Goal: Information Seeking & Learning: Compare options

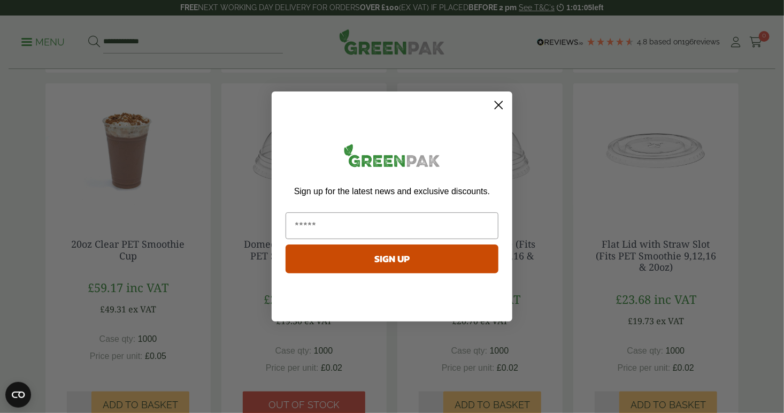
scroll to position [713, 0]
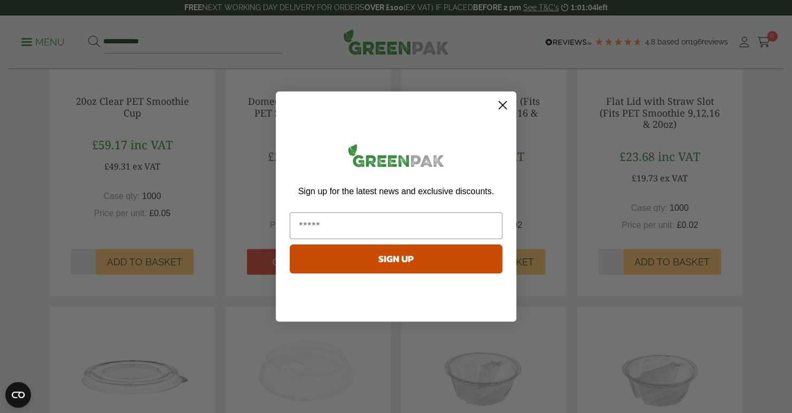
click at [503, 106] on circle "Close dialog" at bounding box center [503, 105] width 18 height 18
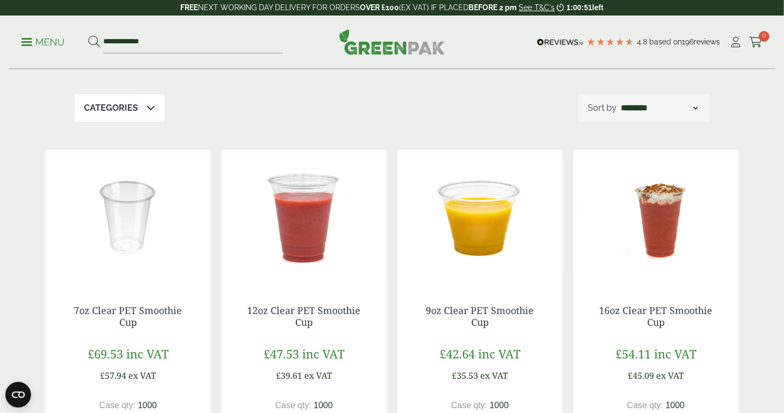
scroll to position [142, 0]
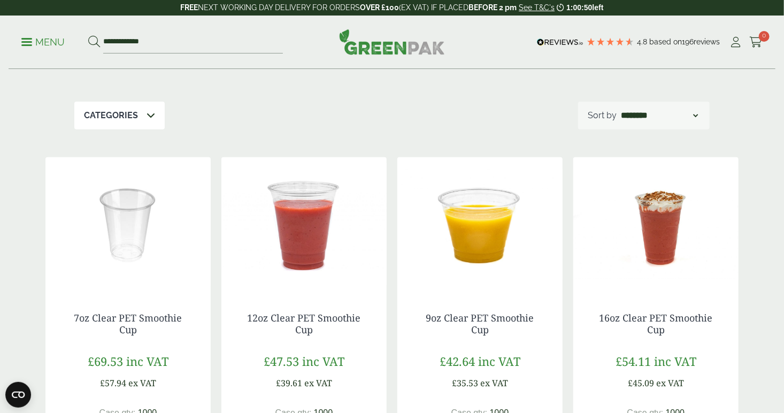
click at [127, 122] on div "Categories" at bounding box center [119, 116] width 90 height 28
click at [279, 113] on div "**********" at bounding box center [391, 116] width 635 height 28
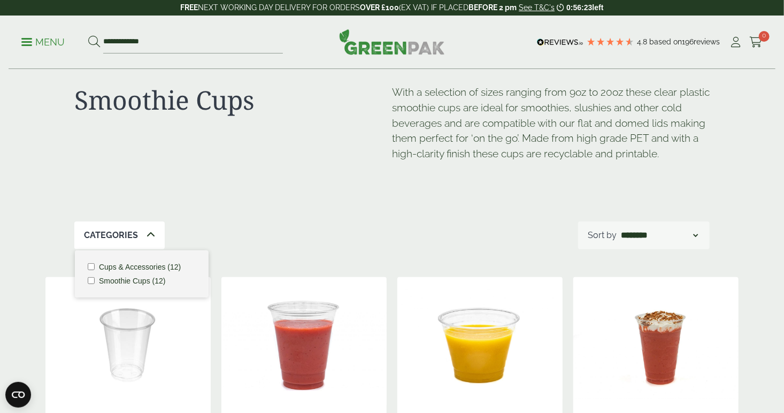
scroll to position [0, 0]
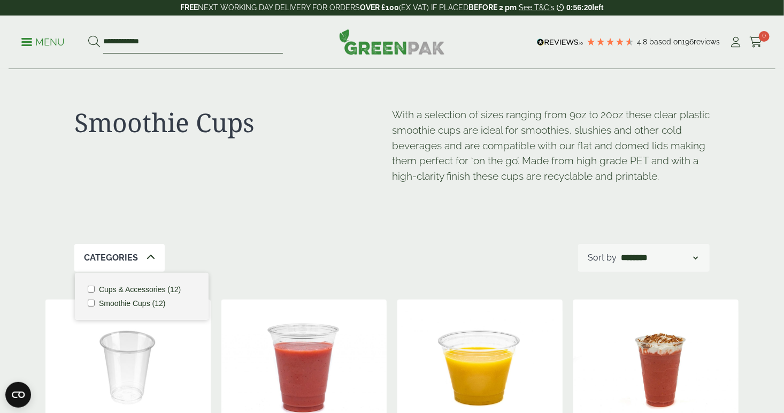
drag, startPoint x: 157, startPoint y: 43, endPoint x: 97, endPoint y: 40, distance: 60.5
click at [97, 40] on form "**********" at bounding box center [185, 42] width 195 height 22
type input "*******"
click at [88, 35] on button at bounding box center [94, 42] width 12 height 14
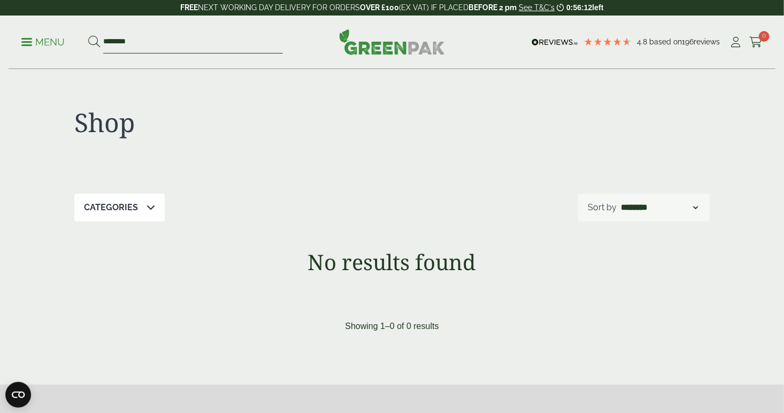
drag, startPoint x: 137, startPoint y: 45, endPoint x: 61, endPoint y: 41, distance: 76.1
click at [87, 41] on ul "Menu *******" at bounding box center [151, 42] width 261 height 22
click at [43, 41] on p "Menu" at bounding box center [42, 42] width 43 height 13
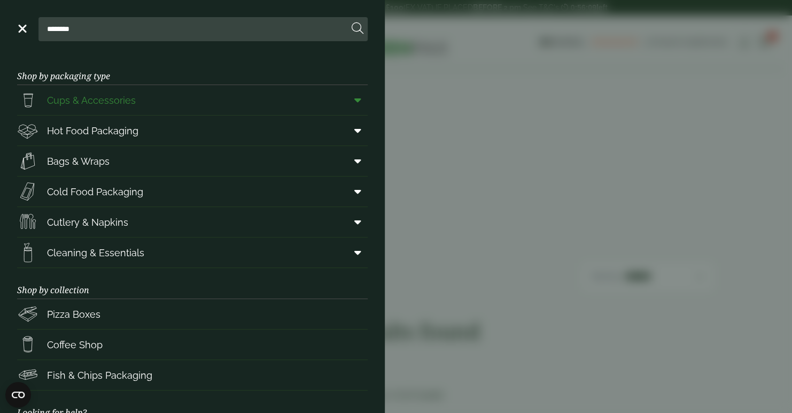
click at [122, 103] on span "Cups & Accessories" at bounding box center [91, 100] width 89 height 14
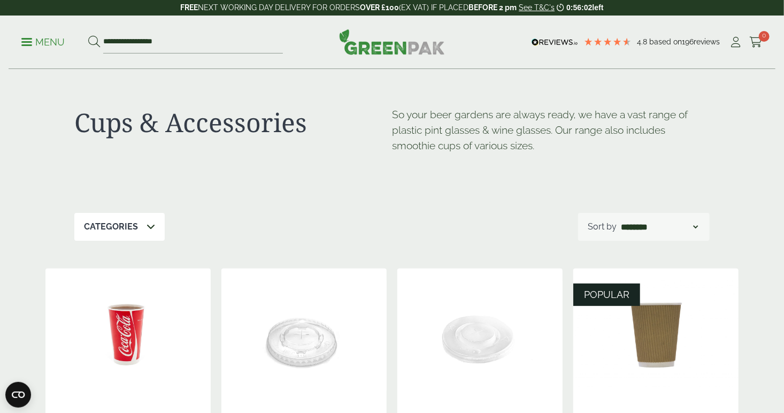
click at [44, 47] on p "Menu" at bounding box center [42, 42] width 43 height 13
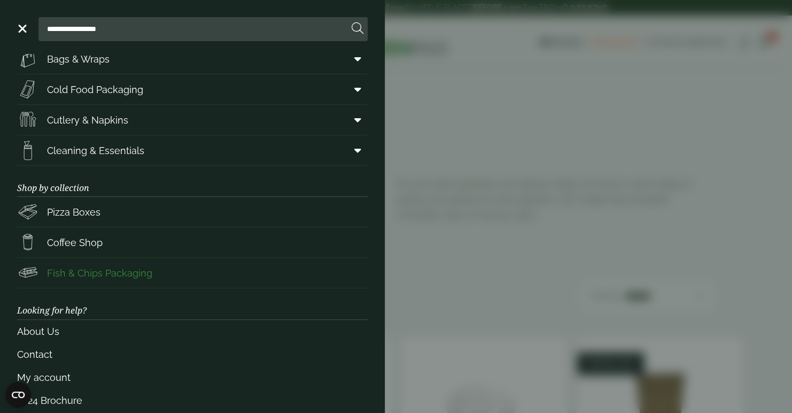
scroll to position [117, 0]
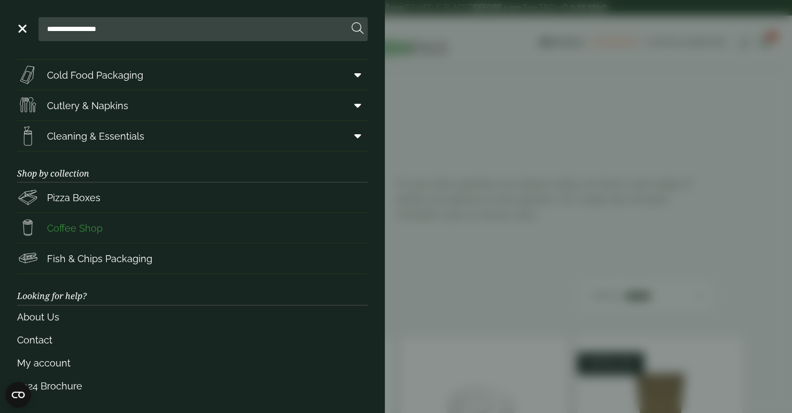
click at [86, 228] on span "Coffee Shop" at bounding box center [75, 228] width 56 height 14
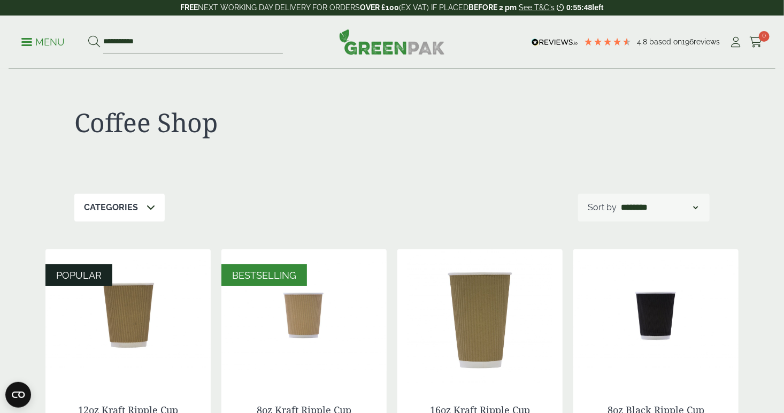
click at [29, 45] on link "Menu" at bounding box center [42, 41] width 43 height 11
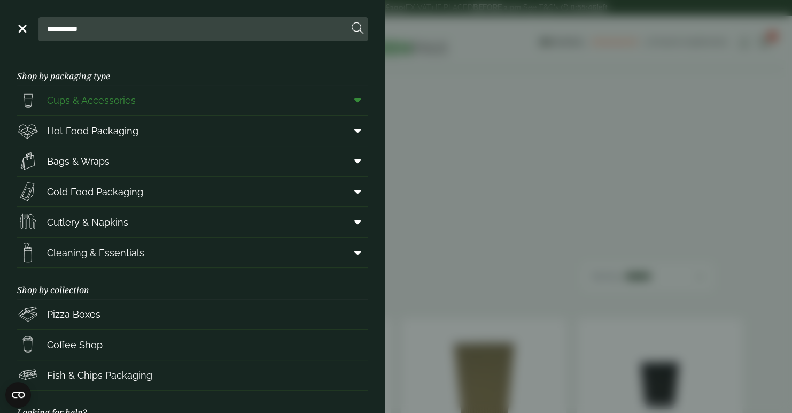
click at [122, 101] on span "Cups & Accessories" at bounding box center [91, 100] width 89 height 14
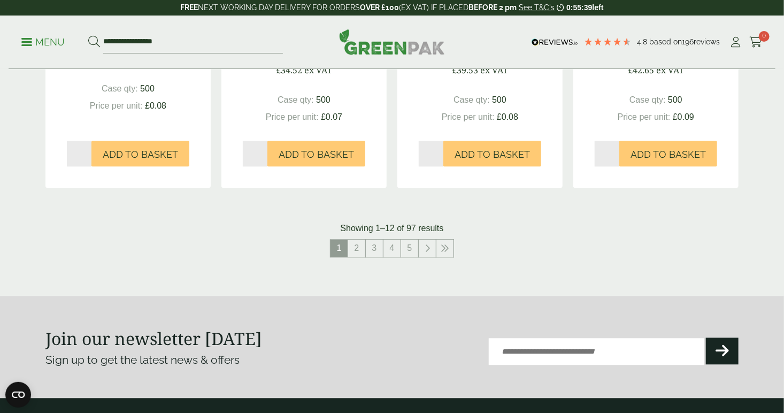
scroll to position [1140, 0]
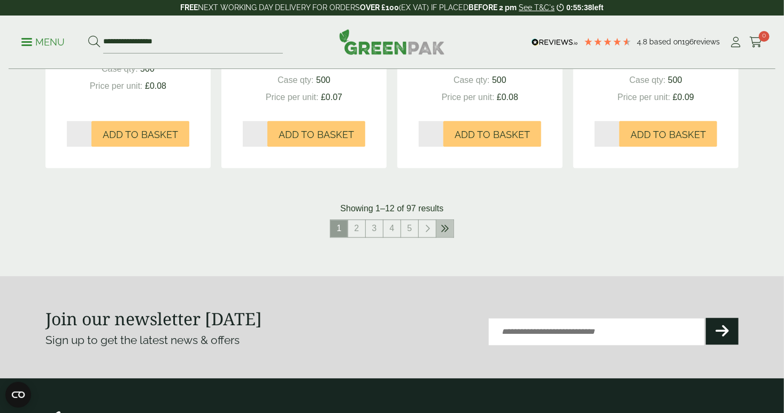
click at [446, 229] on icon at bounding box center [445, 228] width 9 height 9
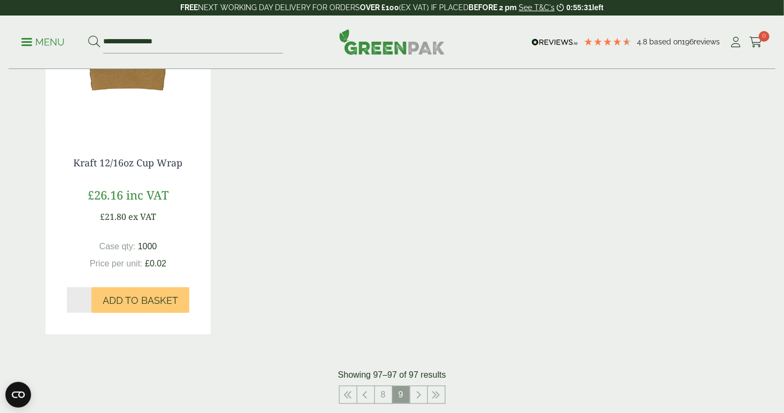
scroll to position [285, 0]
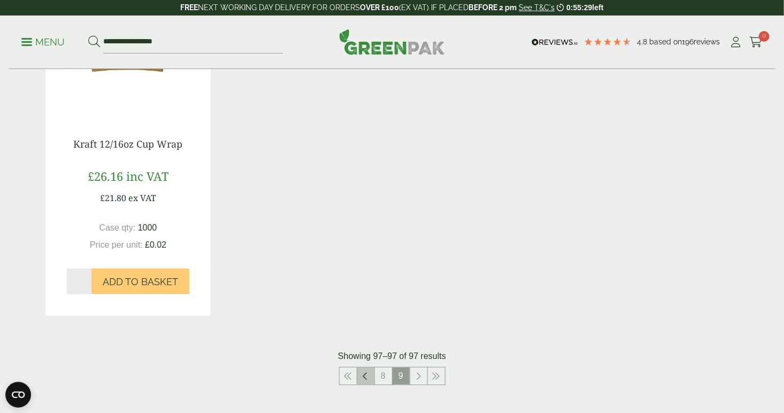
click at [362, 375] on link at bounding box center [365, 375] width 17 height 17
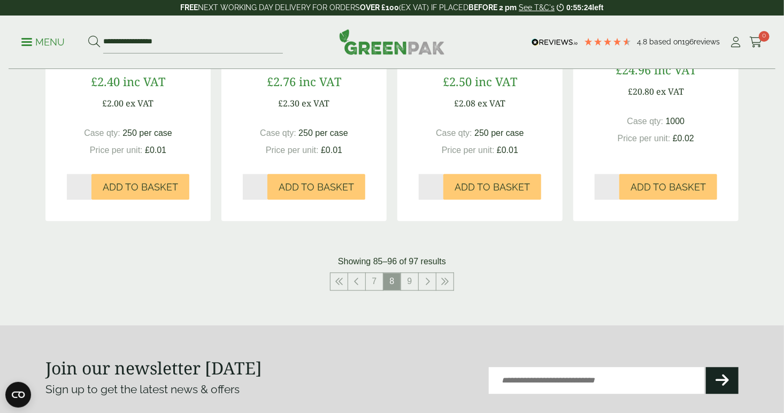
scroll to position [1140, 0]
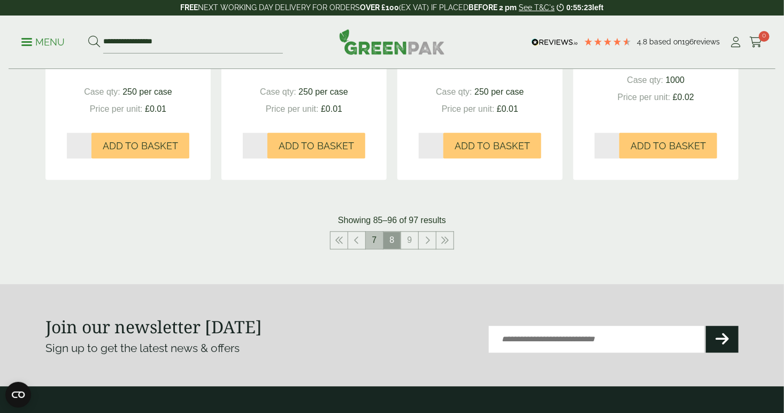
click at [371, 237] on link "7" at bounding box center [374, 240] width 17 height 17
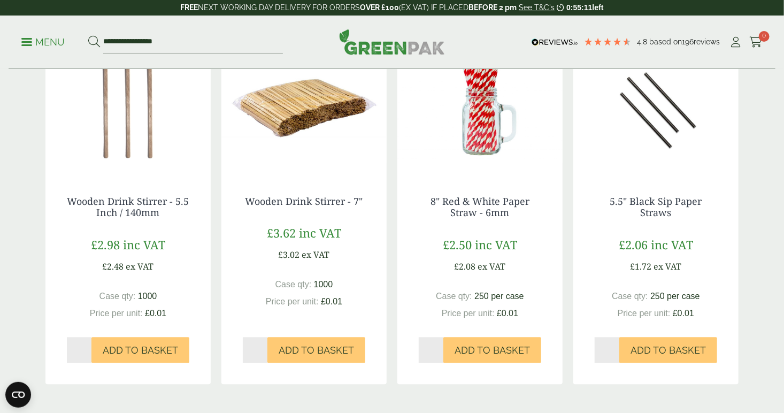
scroll to position [996, 0]
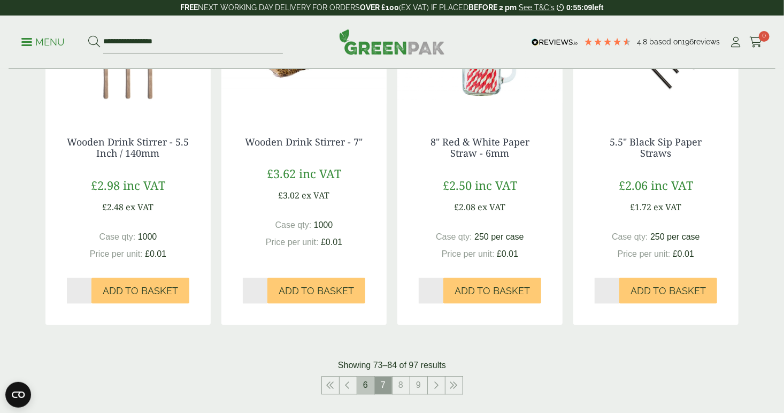
click at [363, 394] on link "6" at bounding box center [365, 384] width 17 height 17
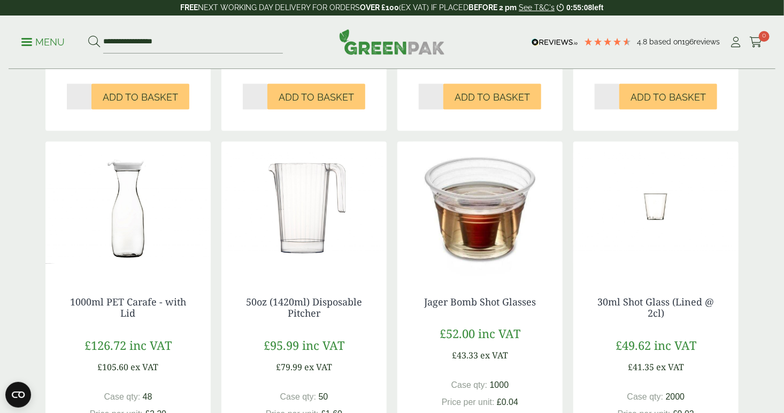
scroll to position [853, 0]
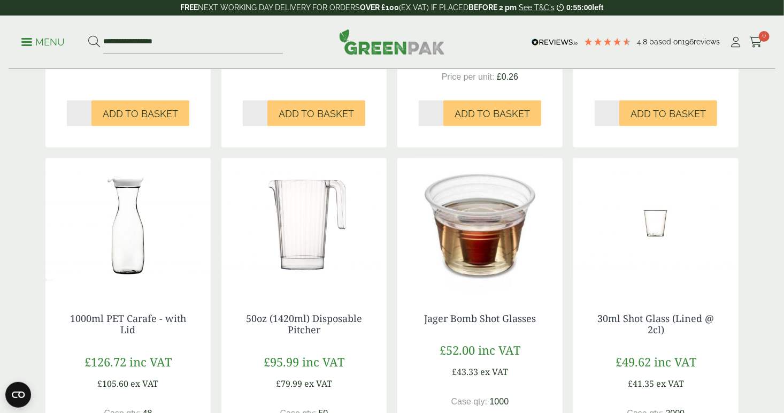
click at [118, 226] on img at bounding box center [127, 225] width 165 height 134
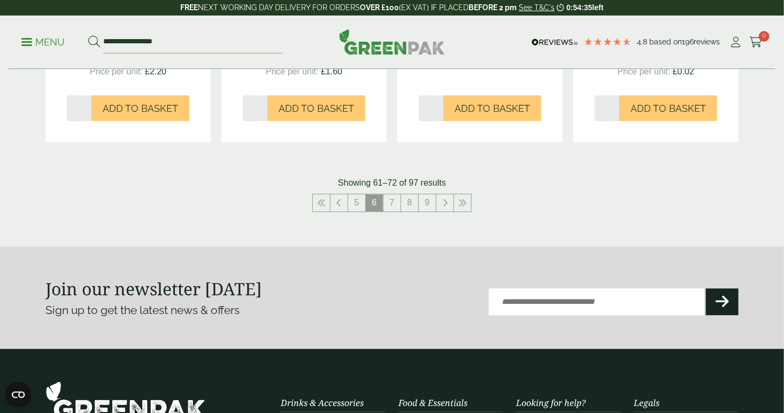
scroll to position [1138, 0]
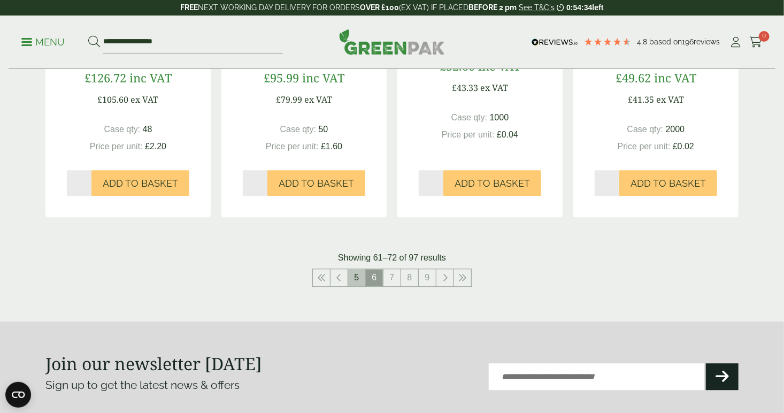
click at [358, 269] on link "5" at bounding box center [356, 277] width 17 height 17
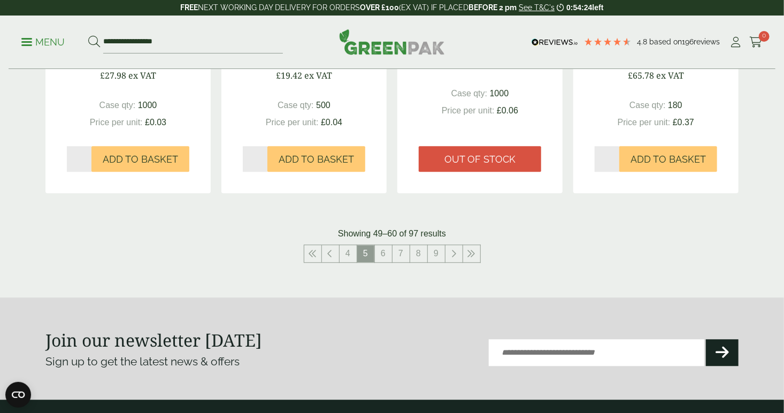
scroll to position [1138, 0]
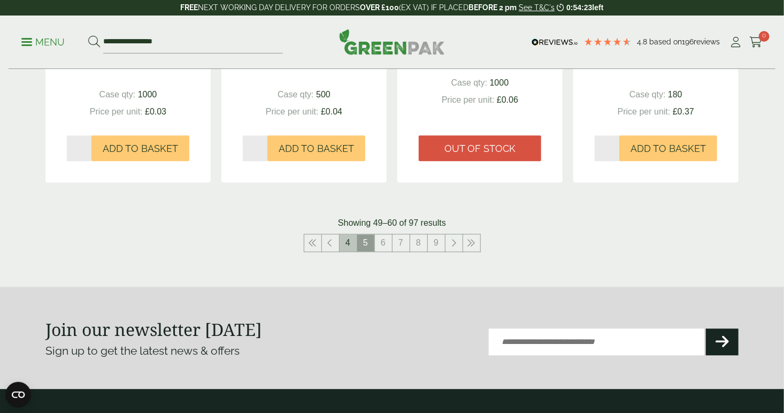
click at [348, 241] on link "4" at bounding box center [348, 242] width 17 height 17
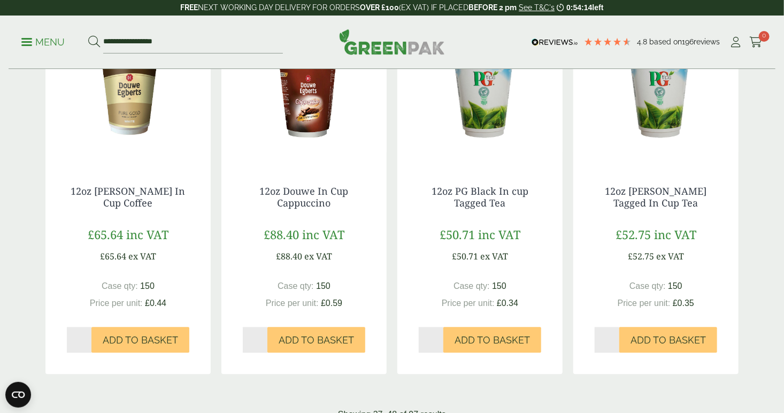
scroll to position [1138, 0]
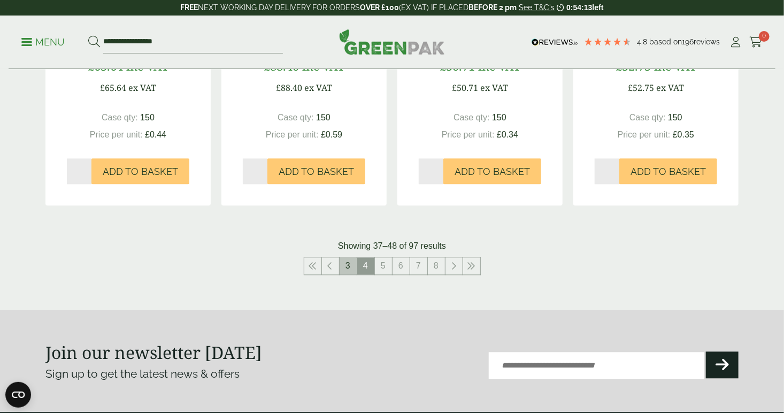
click at [349, 264] on link "3" at bounding box center [348, 265] width 17 height 17
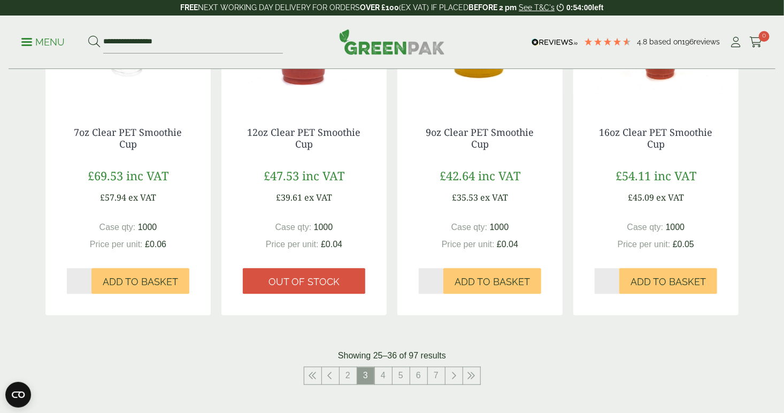
scroll to position [998, 0]
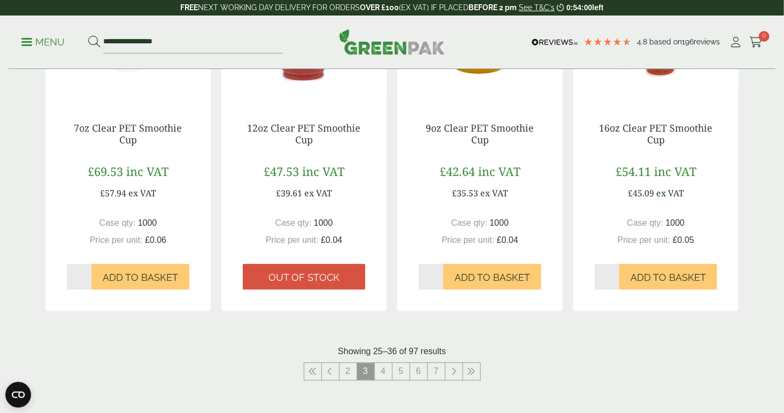
drag, startPoint x: 394, startPoint y: 290, endPoint x: 393, endPoint y: 325, distance: 35.3
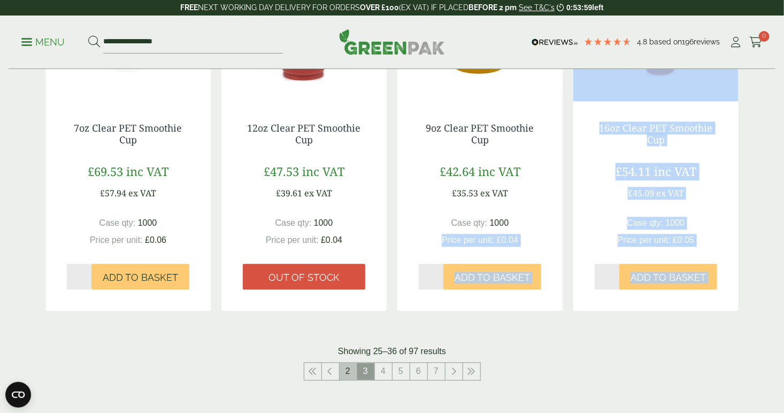
drag, startPoint x: 393, startPoint y: 325, endPoint x: 345, endPoint y: 374, distance: 68.4
click at [345, 373] on link "2" at bounding box center [348, 371] width 17 height 17
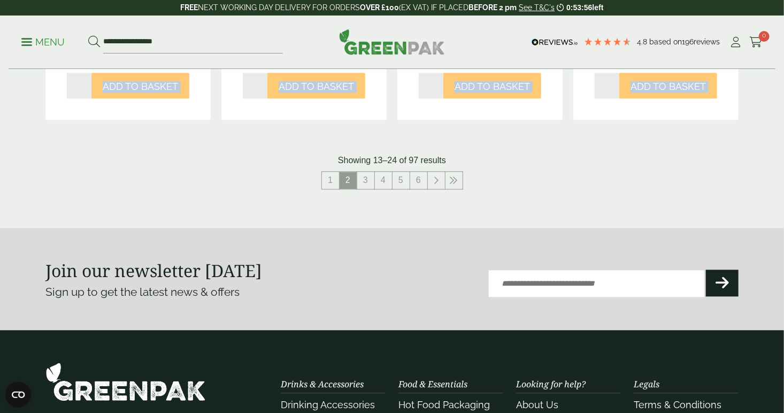
scroll to position [1140, 0]
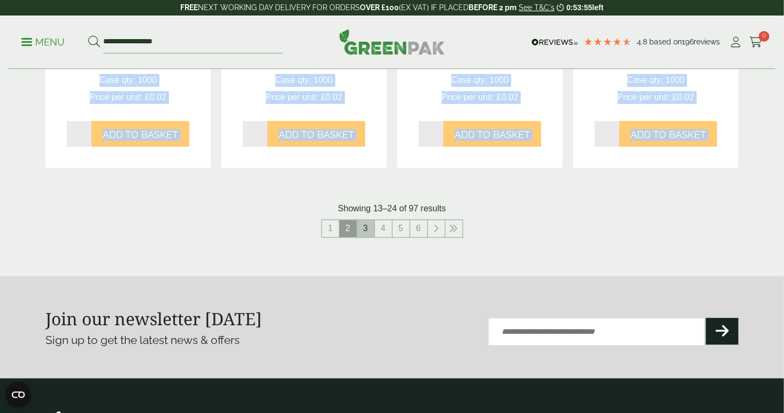
click at [366, 229] on link "3" at bounding box center [365, 228] width 17 height 17
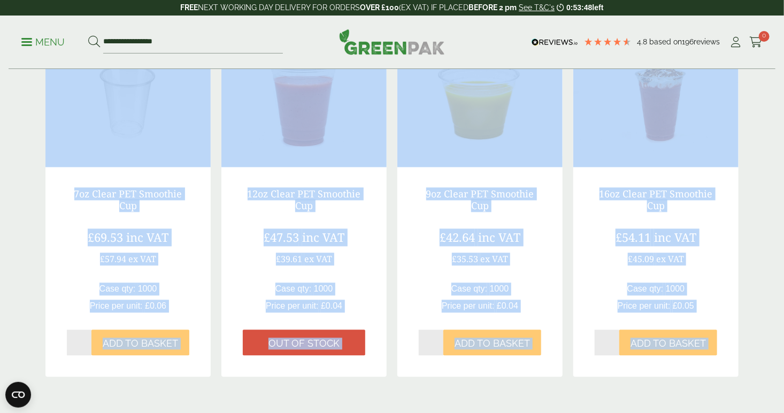
scroll to position [855, 0]
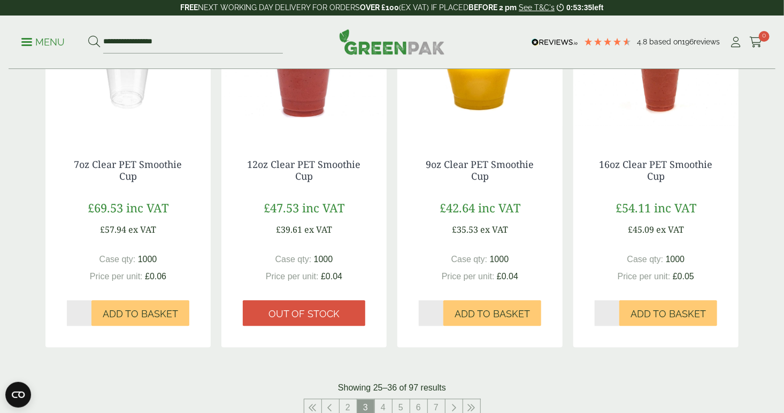
scroll to position [1104, 0]
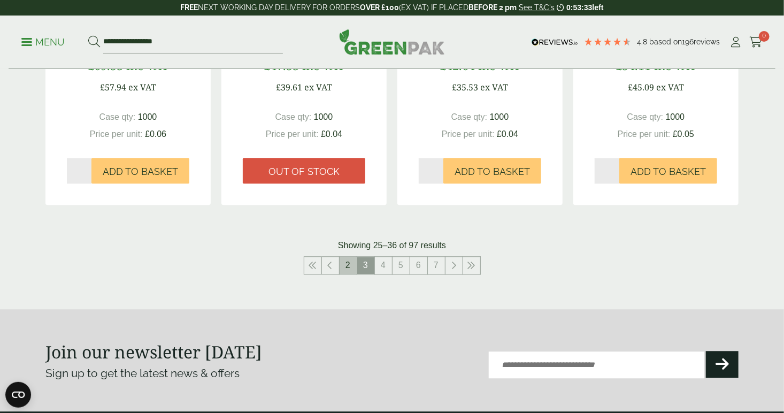
click at [351, 267] on link "2" at bounding box center [348, 265] width 17 height 17
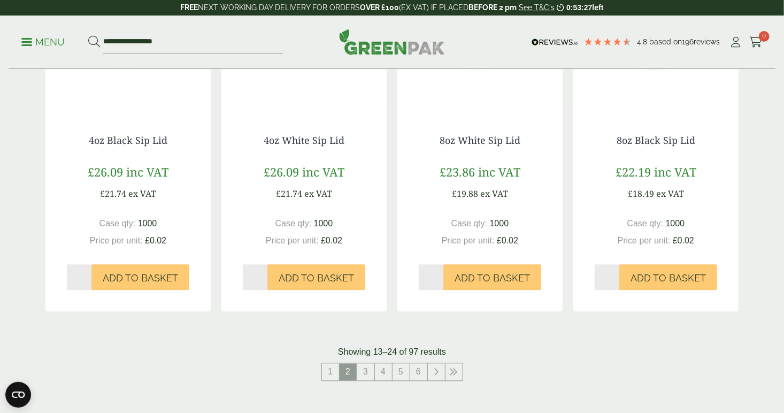
scroll to position [998, 0]
click at [364, 365] on link "3" at bounding box center [365, 371] width 17 height 17
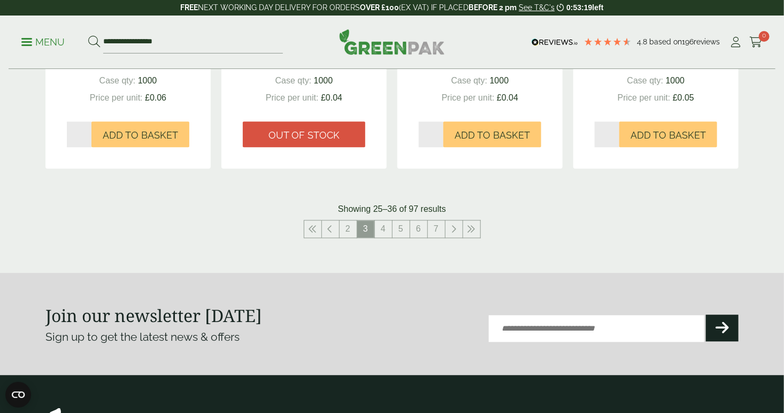
scroll to position [1140, 0]
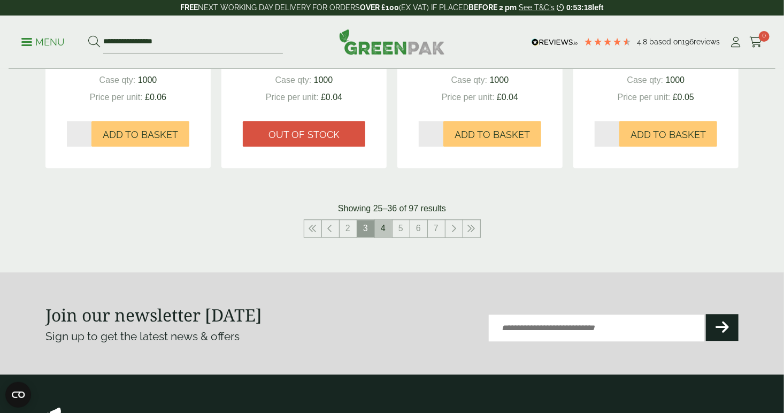
click at [388, 226] on link "4" at bounding box center [383, 228] width 17 height 17
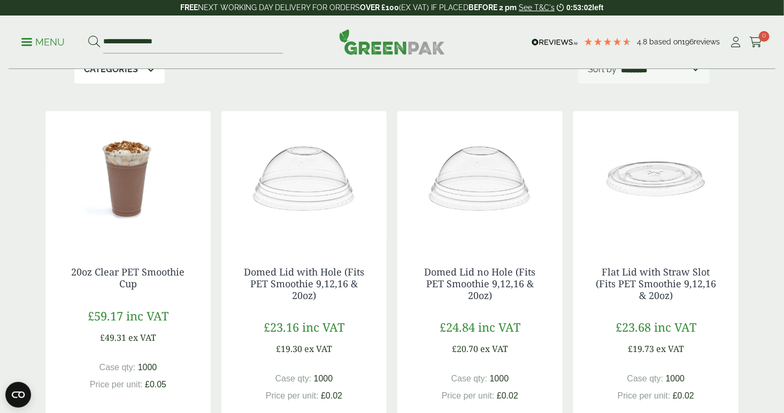
scroll to position [142, 0]
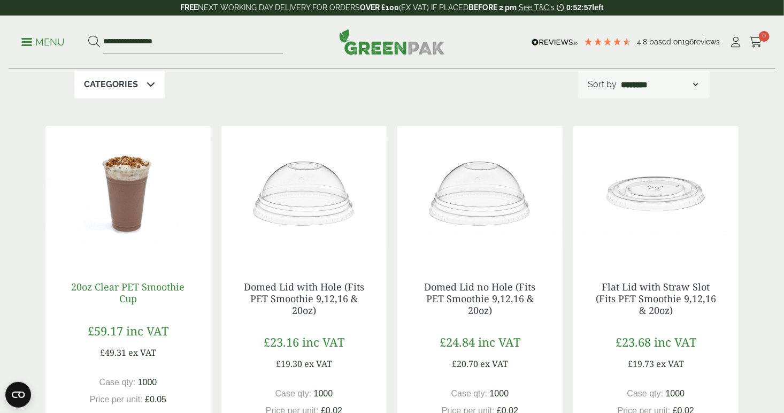
click at [132, 291] on link "20oz Clear PET Smoothie Cup" at bounding box center [128, 292] width 113 height 25
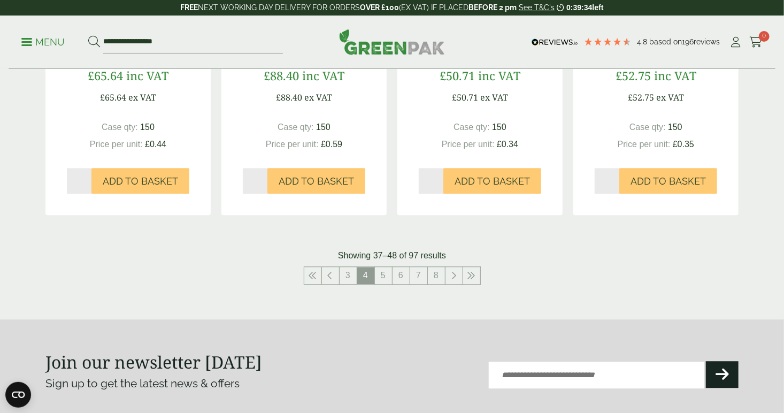
scroll to position [1140, 0]
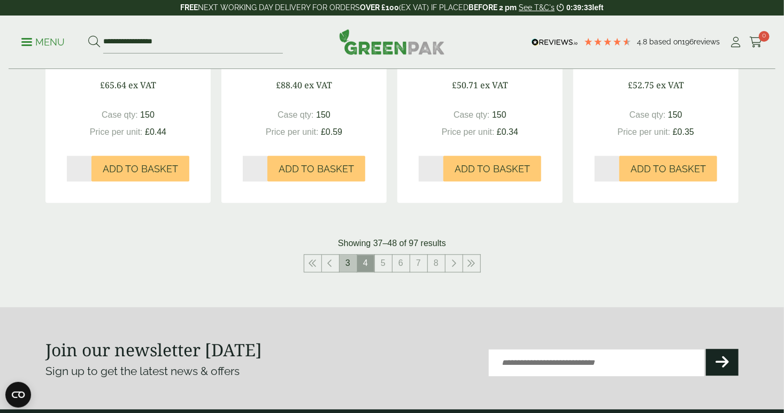
click at [344, 267] on link "3" at bounding box center [348, 263] width 17 height 17
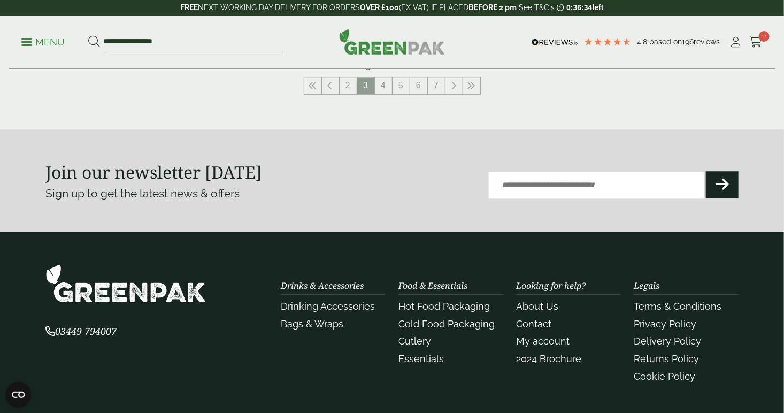
scroll to position [1140, 0]
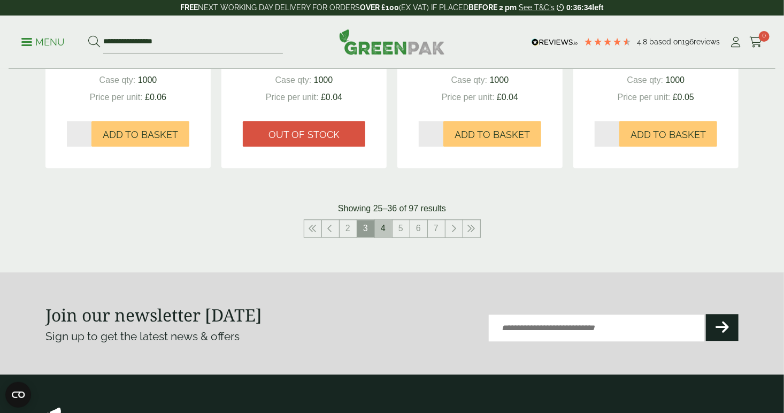
click at [388, 231] on link "4" at bounding box center [383, 228] width 17 height 17
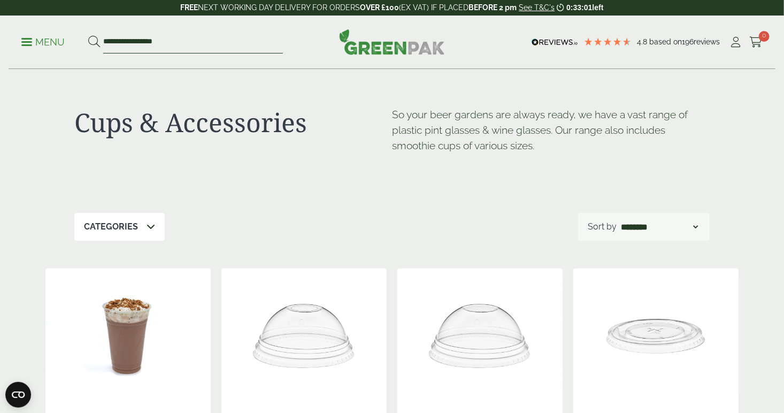
click at [142, 43] on input "**********" at bounding box center [193, 42] width 180 height 22
drag, startPoint x: 199, startPoint y: 37, endPoint x: 63, endPoint y: 43, distance: 136.5
click at [63, 43] on ul "**********" at bounding box center [151, 42] width 261 height 22
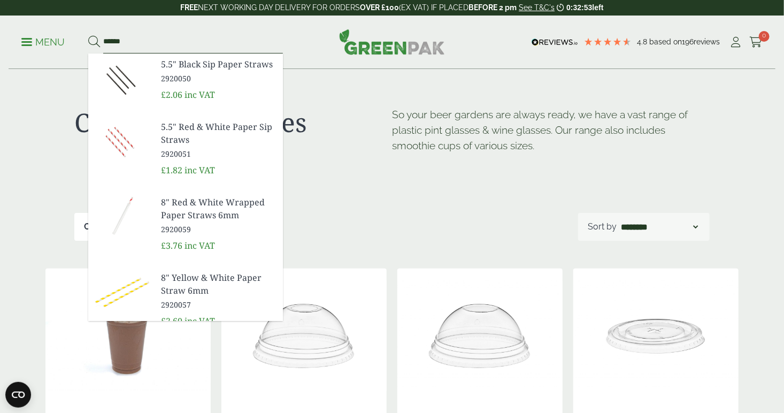
type input "******"
click at [88, 35] on button at bounding box center [94, 42] width 12 height 14
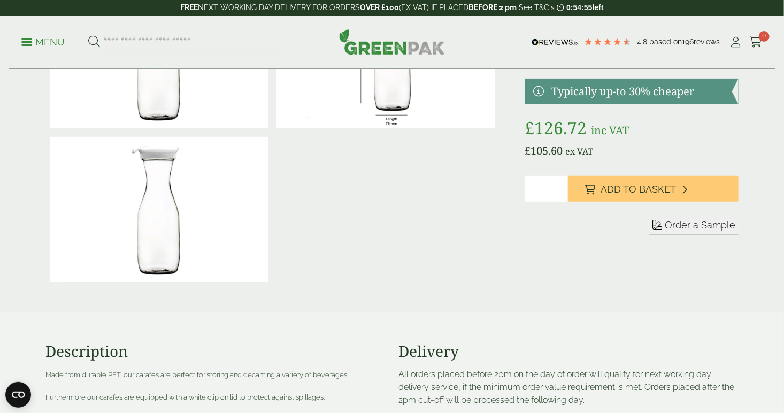
scroll to position [142, 0]
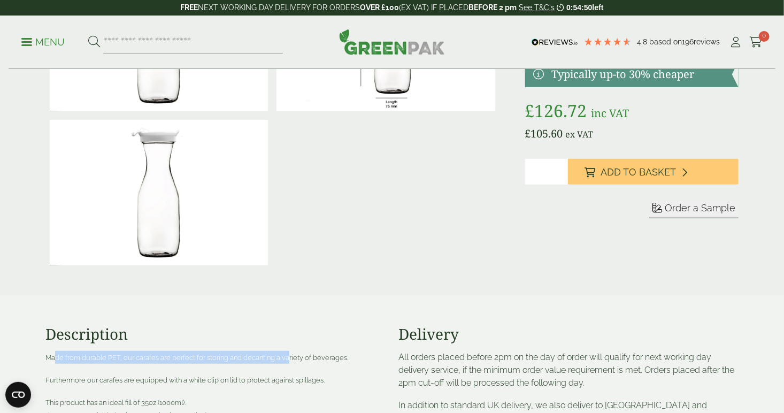
drag, startPoint x: 65, startPoint y: 357, endPoint x: 292, endPoint y: 360, distance: 227.3
click at [292, 360] on span "Made from durable PET, our carafes are perfect for storing and decanting a vari…" at bounding box center [196, 357] width 303 height 8
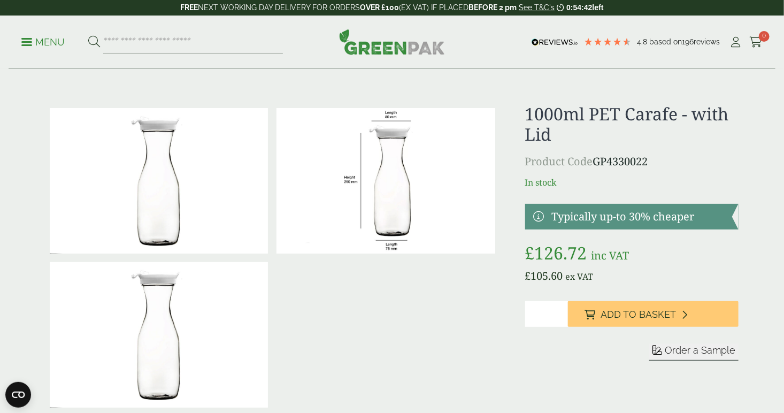
scroll to position [285, 0]
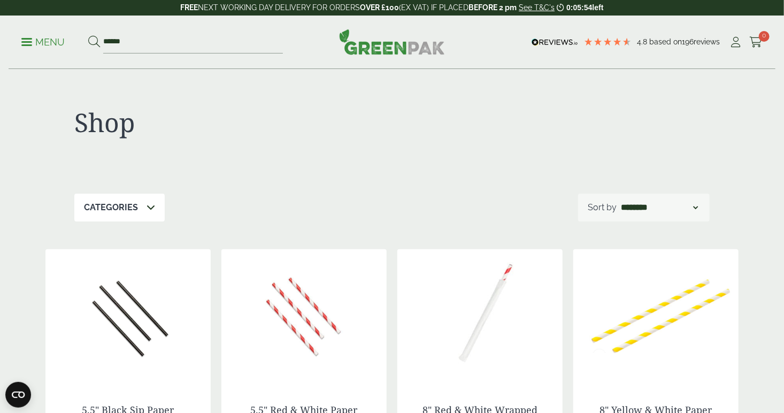
click at [37, 36] on p "Menu" at bounding box center [42, 42] width 43 height 13
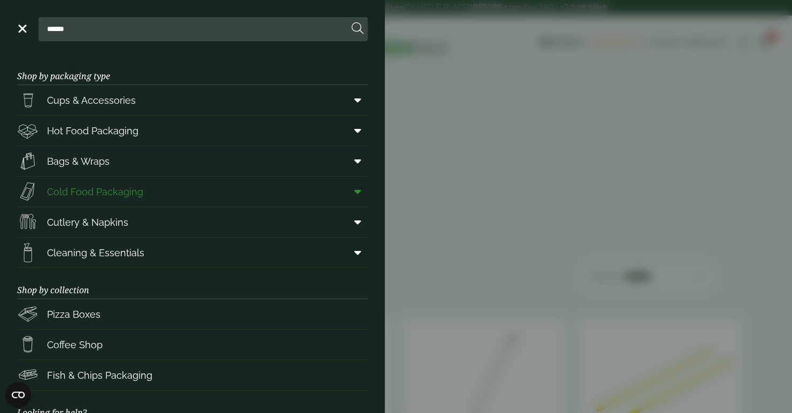
click at [64, 194] on span "Cold Food Packaging" at bounding box center [95, 191] width 96 height 14
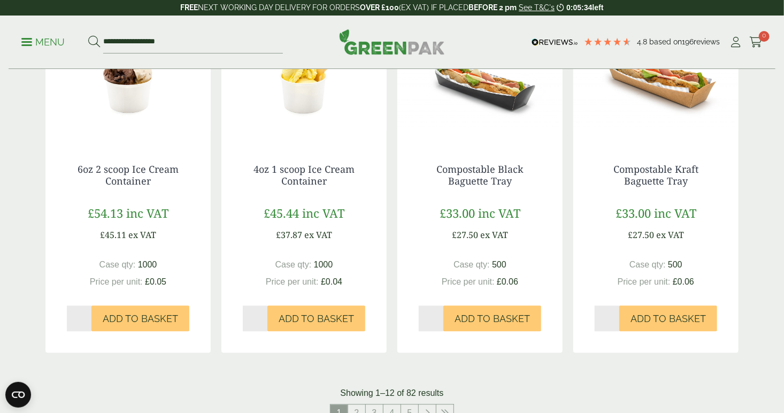
scroll to position [1140, 0]
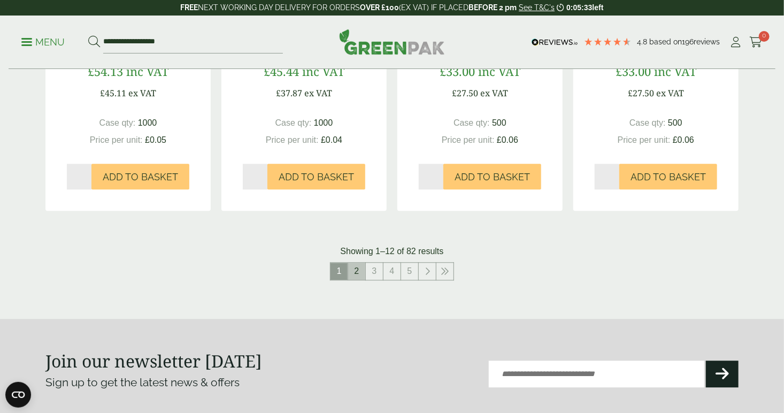
click at [353, 272] on link "2" at bounding box center [356, 271] width 17 height 17
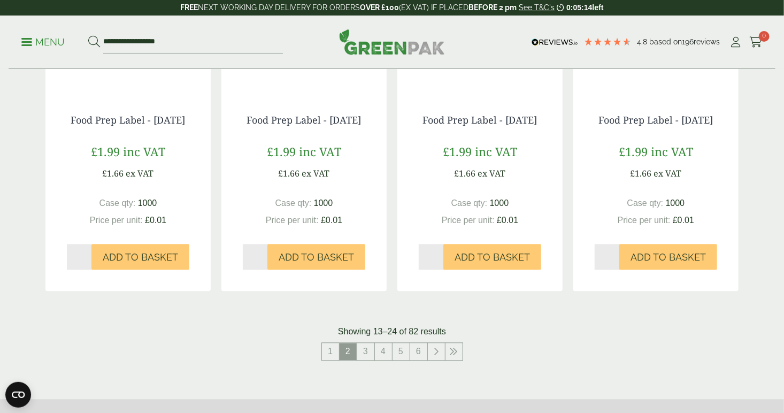
scroll to position [1140, 0]
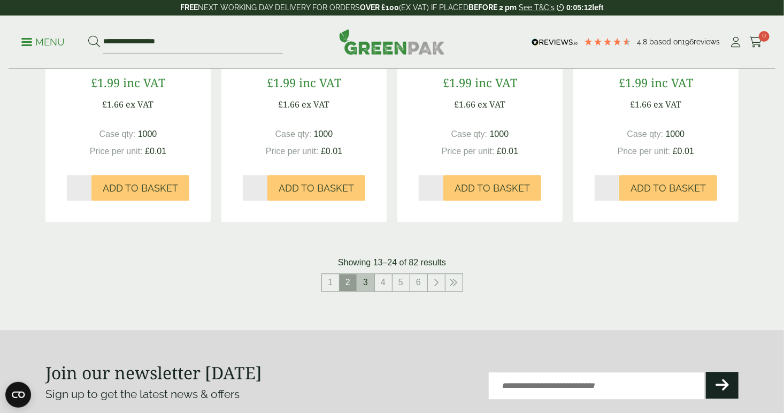
click at [369, 291] on link "3" at bounding box center [365, 282] width 17 height 17
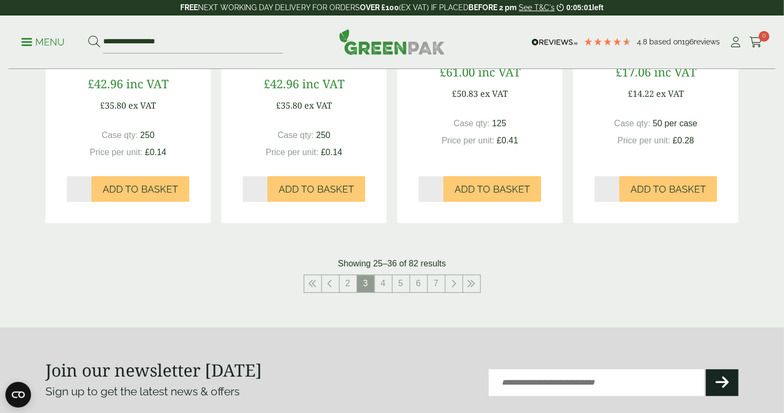
scroll to position [1140, 0]
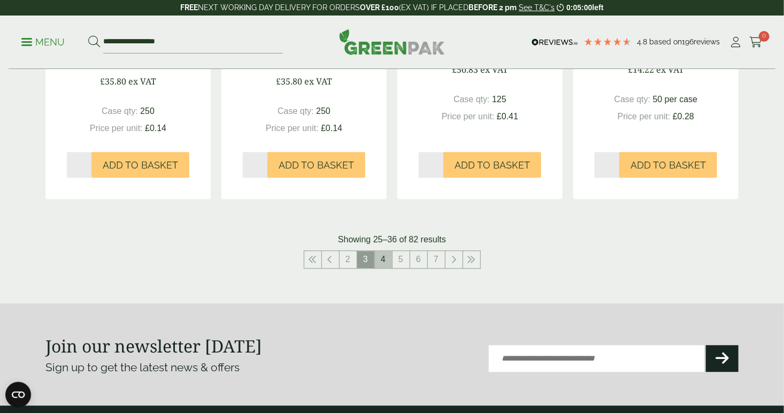
click at [380, 268] on link "4" at bounding box center [383, 259] width 17 height 17
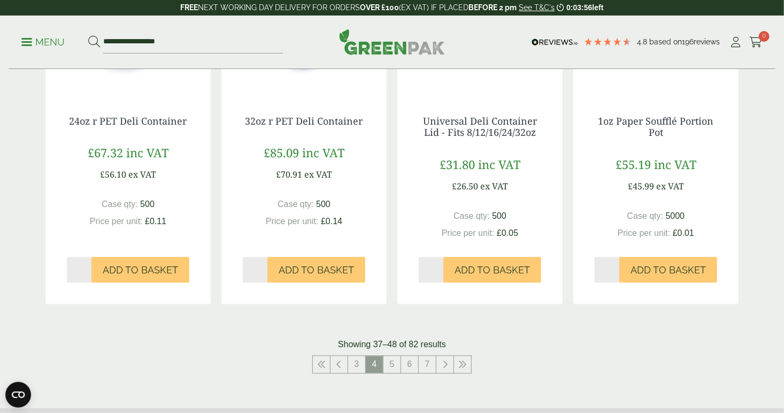
scroll to position [1140, 0]
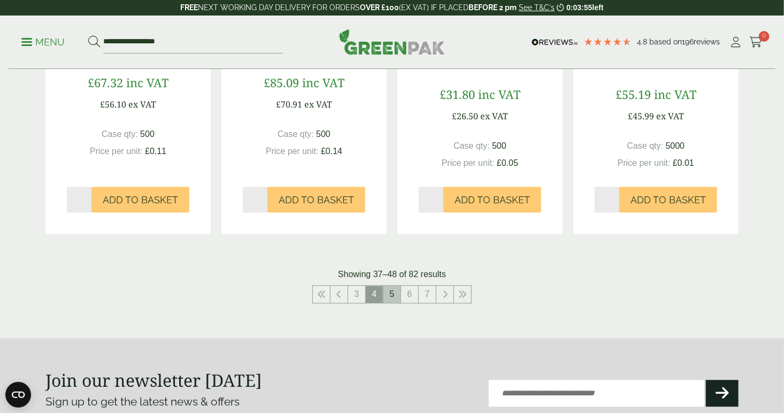
click at [395, 298] on link "5" at bounding box center [391, 294] width 17 height 17
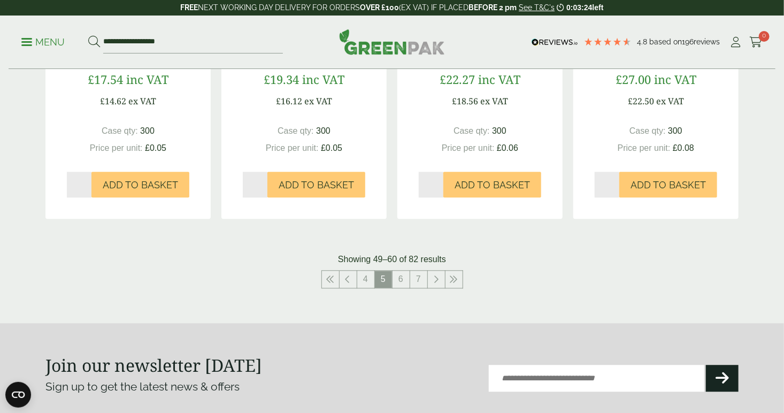
scroll to position [1140, 0]
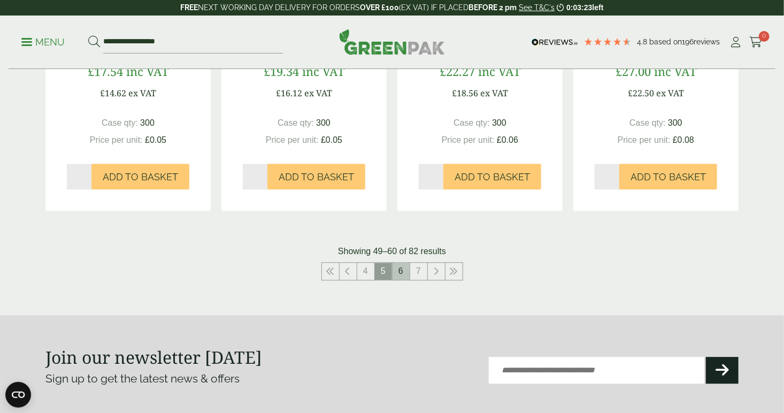
click at [407, 271] on link "6" at bounding box center [400, 271] width 17 height 17
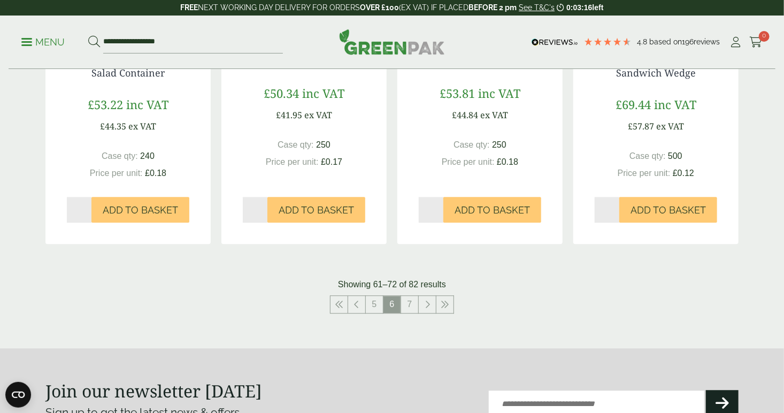
scroll to position [1140, 0]
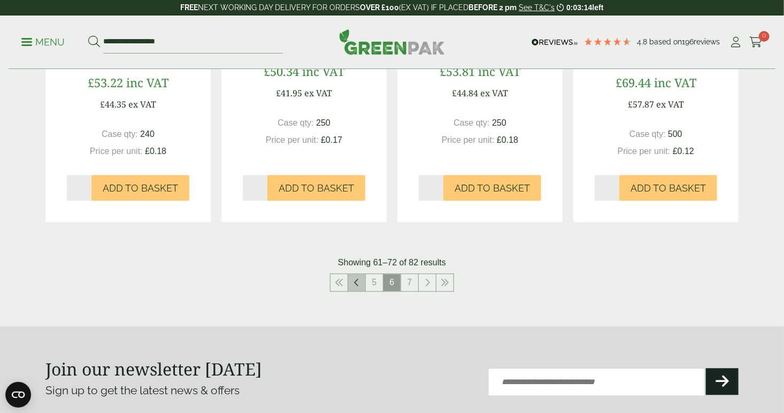
click at [351, 285] on link at bounding box center [356, 282] width 17 height 17
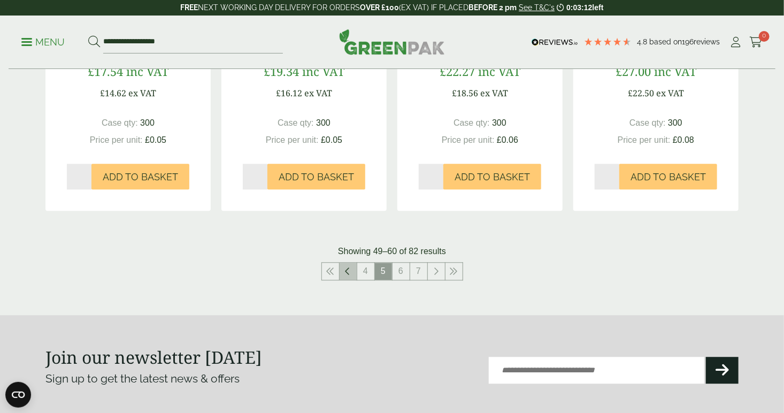
click at [351, 279] on link at bounding box center [348, 271] width 17 height 17
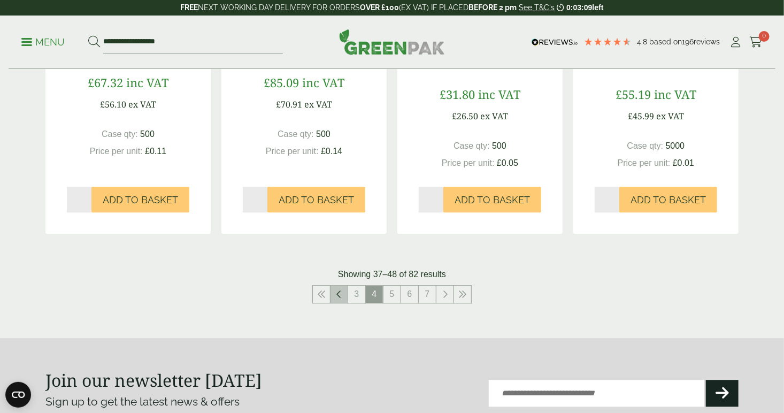
click at [343, 290] on link at bounding box center [338, 294] width 17 height 17
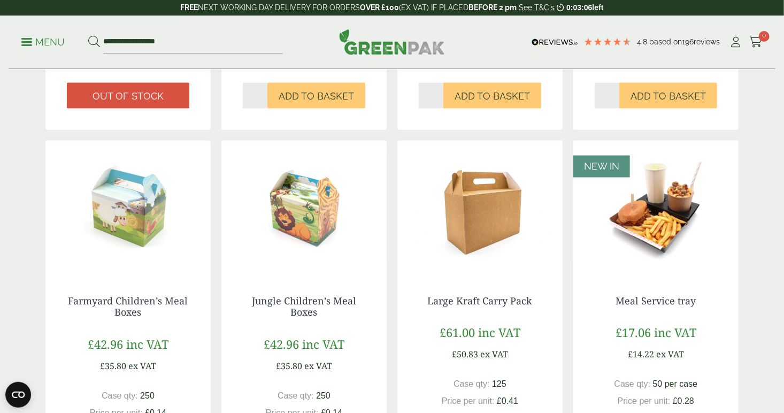
scroll to position [1140, 0]
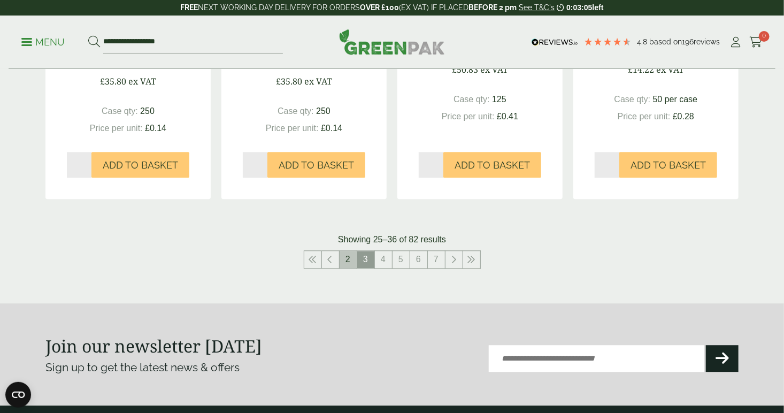
click at [341, 268] on link "2" at bounding box center [348, 259] width 17 height 17
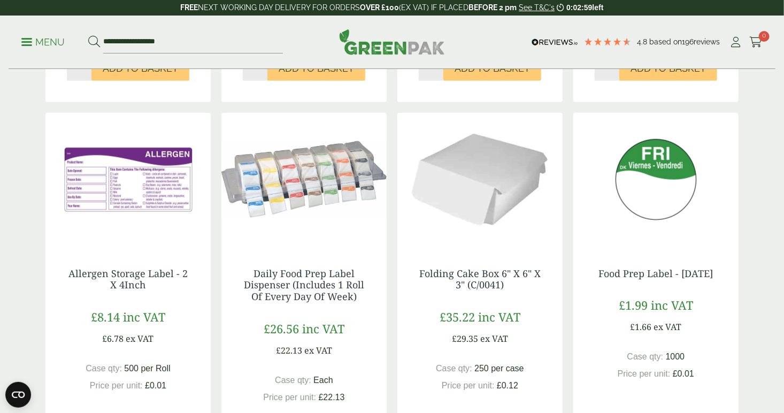
scroll to position [570, 0]
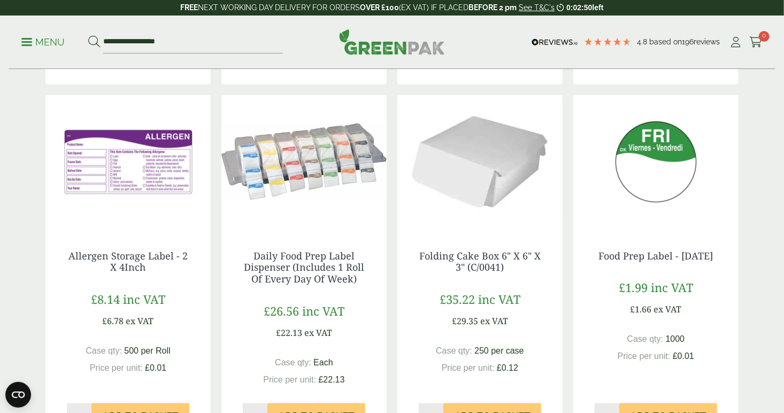
click at [161, 165] on img at bounding box center [127, 162] width 165 height 134
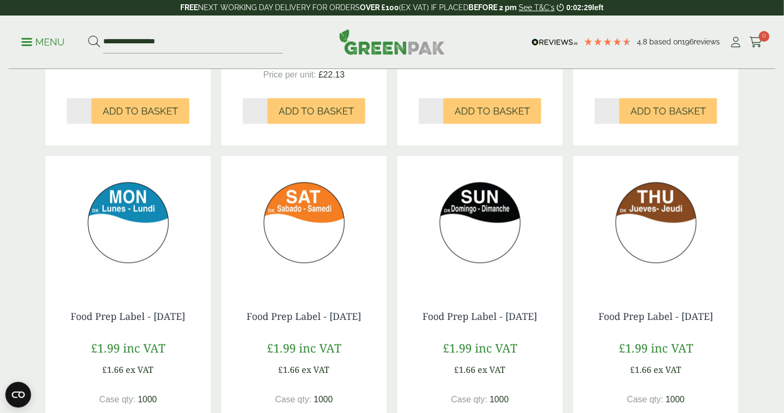
scroll to position [1140, 0]
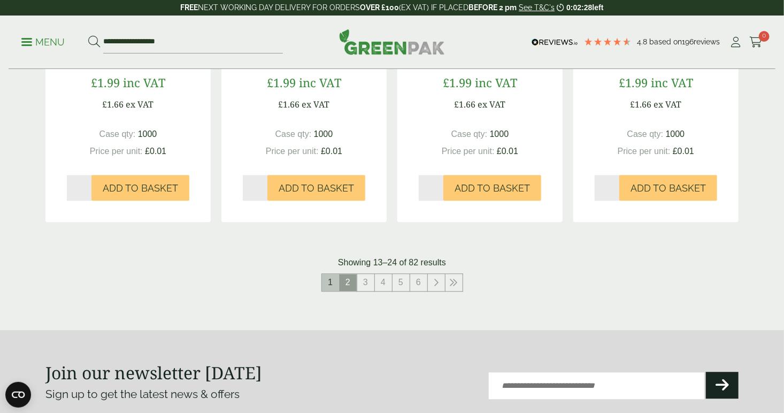
click at [334, 291] on link "1" at bounding box center [330, 282] width 17 height 17
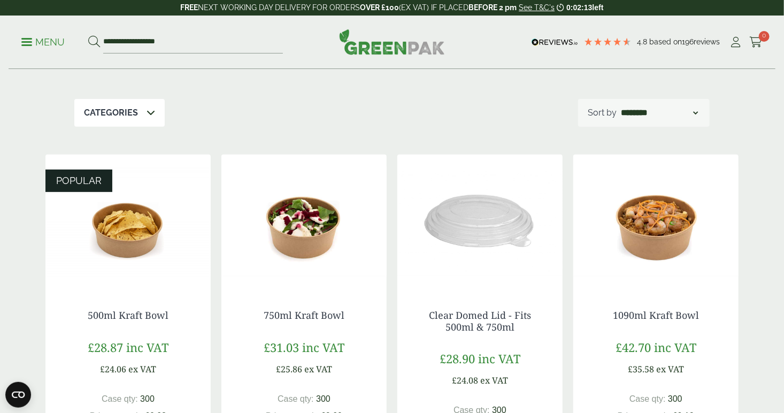
scroll to position [142, 0]
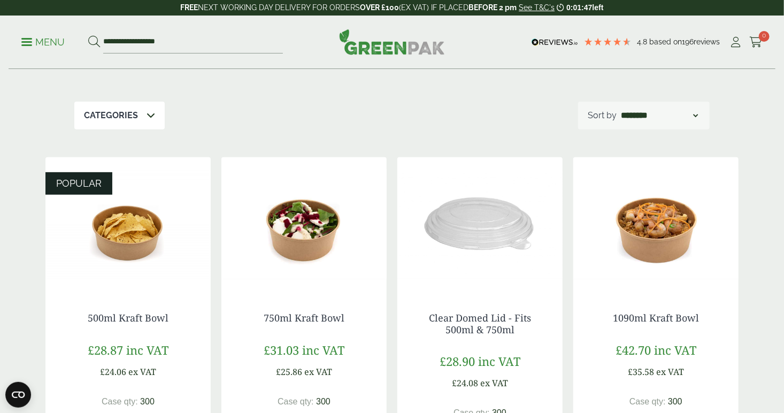
drag, startPoint x: 315, startPoint y: 281, endPoint x: 496, endPoint y: 125, distance: 238.5
click at [495, 124] on div "Categories Bagasse (1) Baguette Trays (2) Cafe. (3) Carry Packs (7) Cold Food P…" at bounding box center [391, 116] width 635 height 28
click at [296, 233] on img at bounding box center [303, 224] width 165 height 134
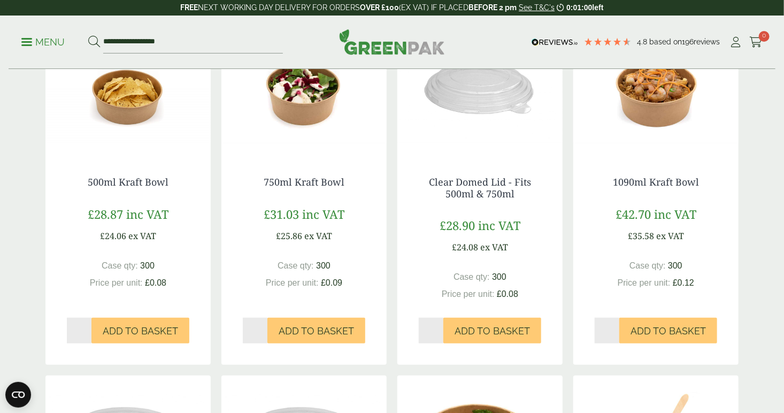
scroll to position [285, 0]
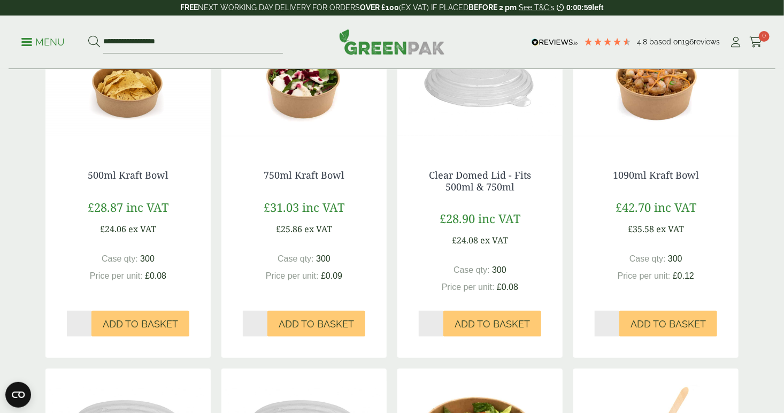
click at [137, 118] on img at bounding box center [127, 81] width 165 height 134
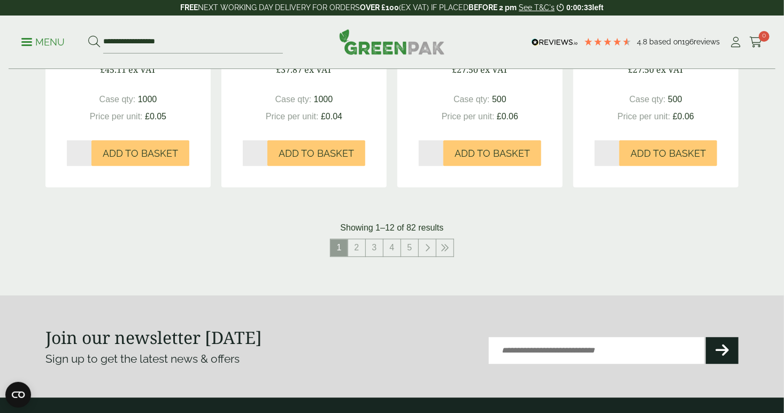
scroll to position [1140, 0]
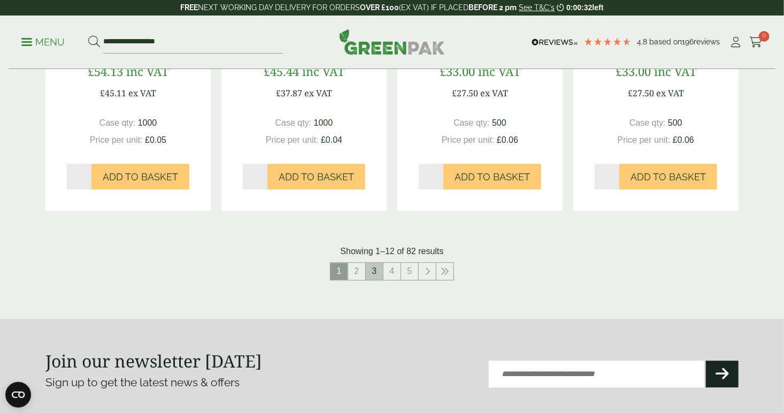
click at [366, 272] on link "3" at bounding box center [374, 271] width 17 height 17
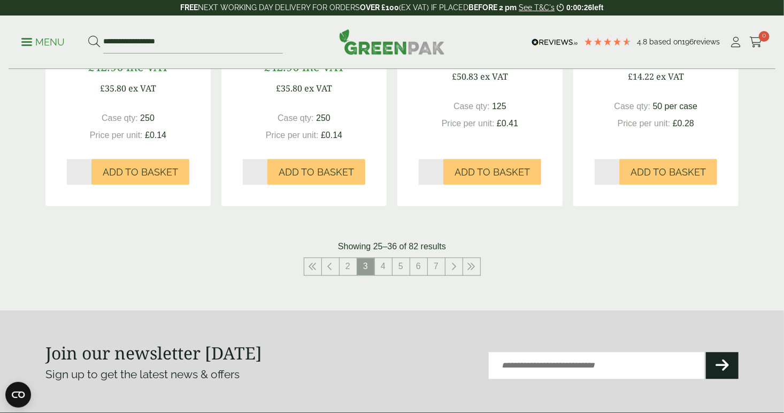
scroll to position [1140, 0]
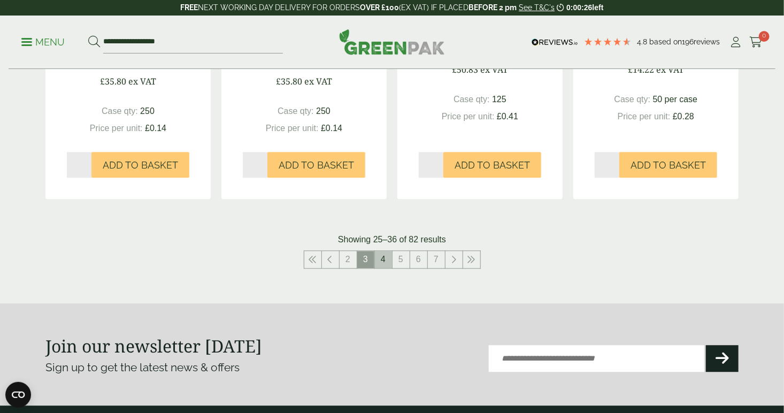
click at [383, 268] on link "4" at bounding box center [383, 259] width 17 height 17
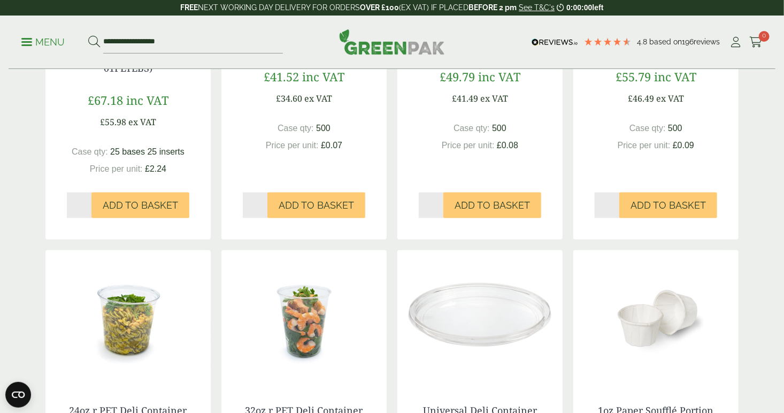
scroll to position [855, 0]
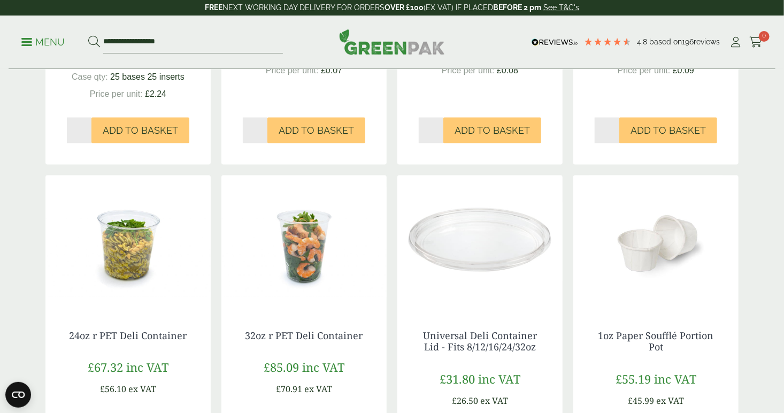
click at [137, 245] on img at bounding box center [127, 242] width 165 height 134
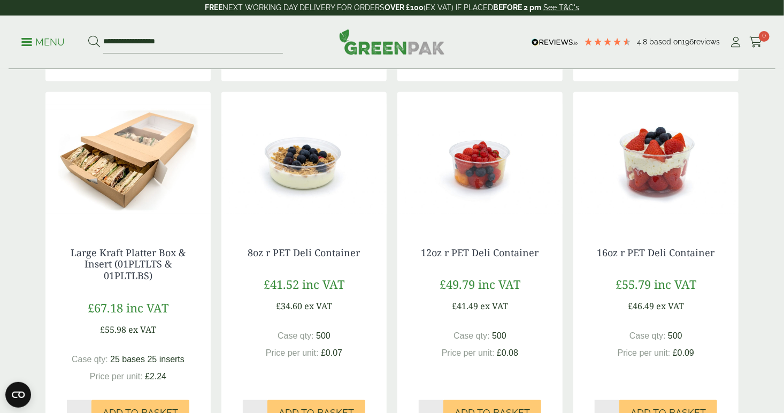
scroll to position [570, 0]
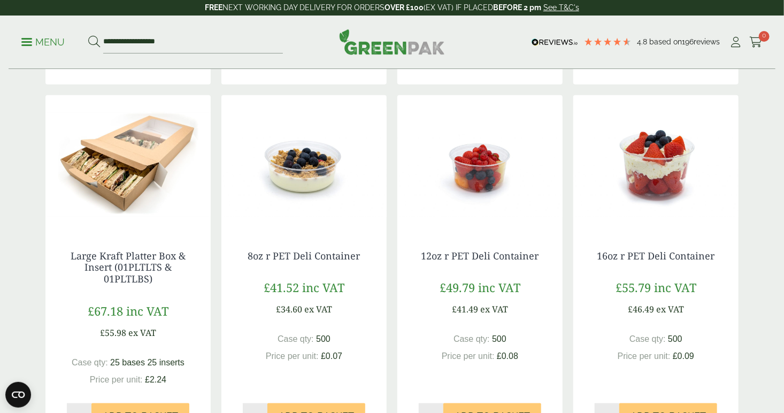
click at [644, 169] on img at bounding box center [655, 162] width 165 height 134
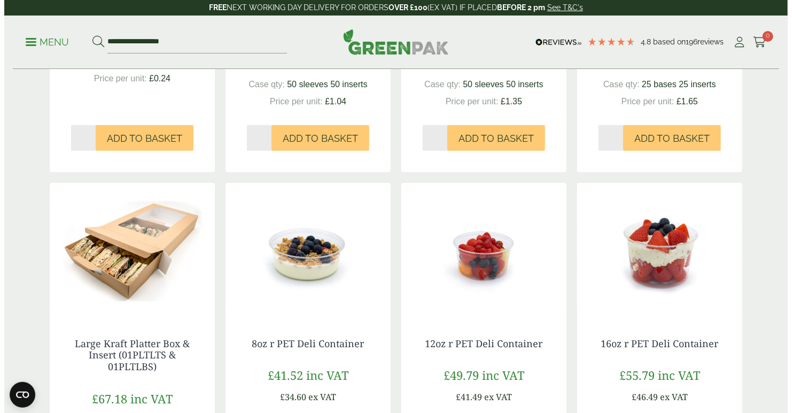
scroll to position [0, 0]
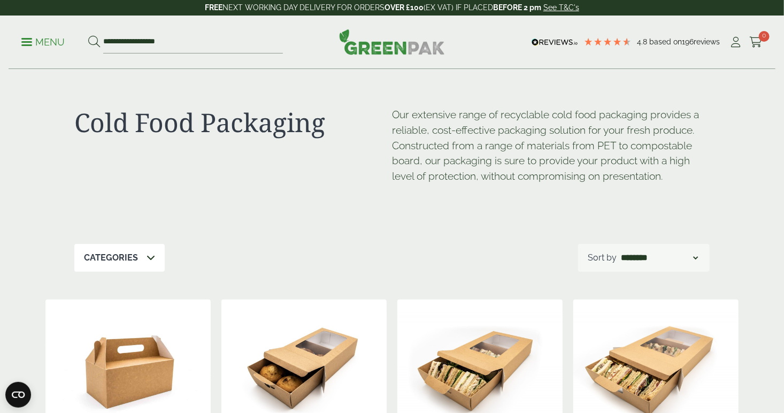
click at [39, 45] on p "Menu" at bounding box center [42, 42] width 43 height 13
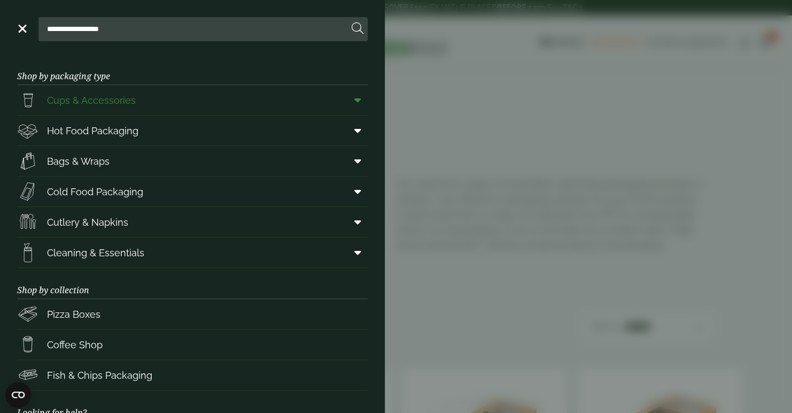
click at [128, 101] on span "Cups & Accessories" at bounding box center [91, 100] width 89 height 14
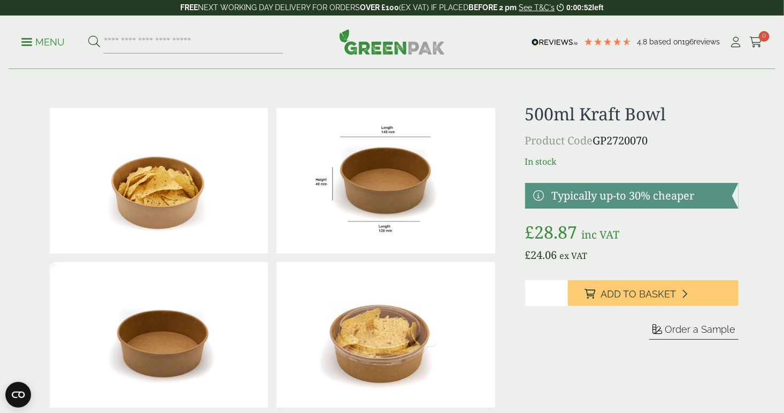
click at [397, 150] on img at bounding box center [385, 180] width 218 height 145
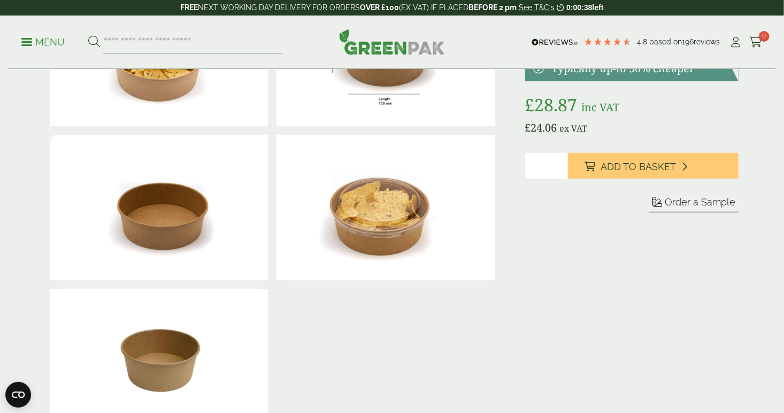
scroll to position [142, 0]
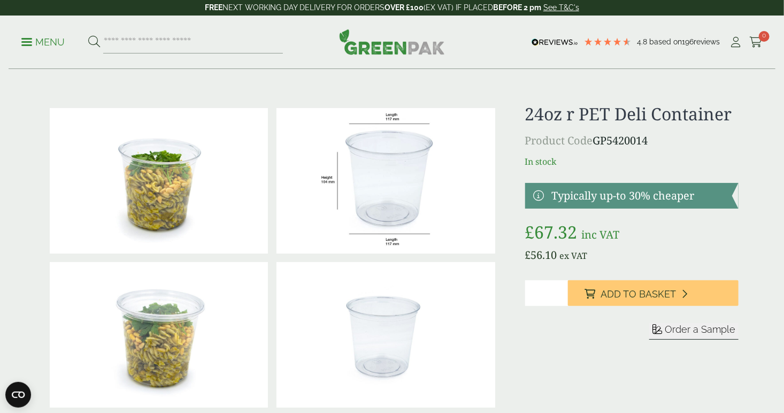
click at [360, 194] on img at bounding box center [385, 180] width 218 height 145
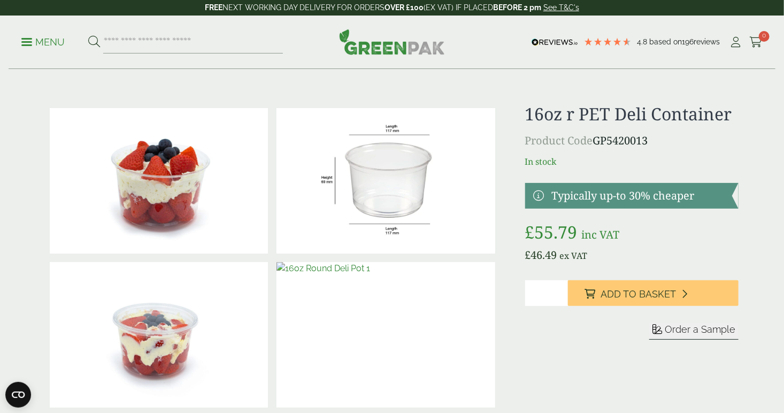
click at [363, 183] on img at bounding box center [385, 180] width 218 height 145
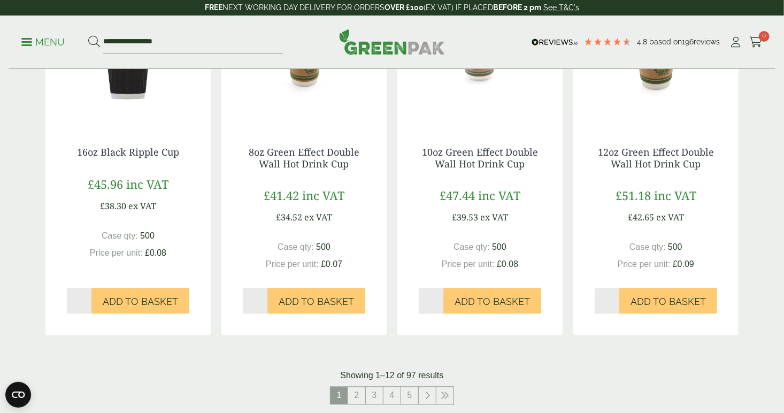
scroll to position [998, 0]
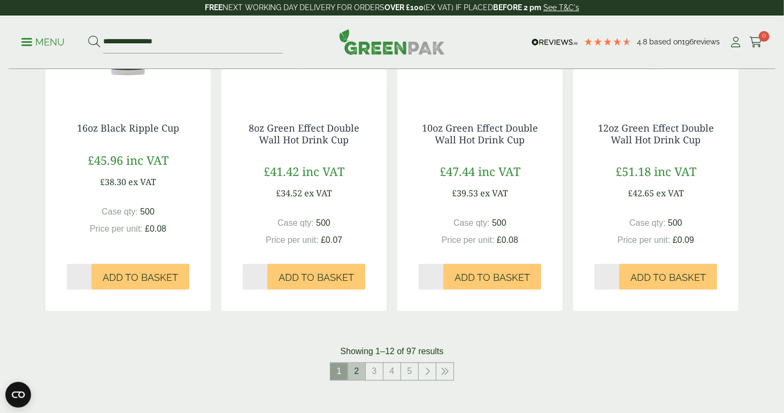
click at [353, 372] on link "2" at bounding box center [356, 371] width 17 height 17
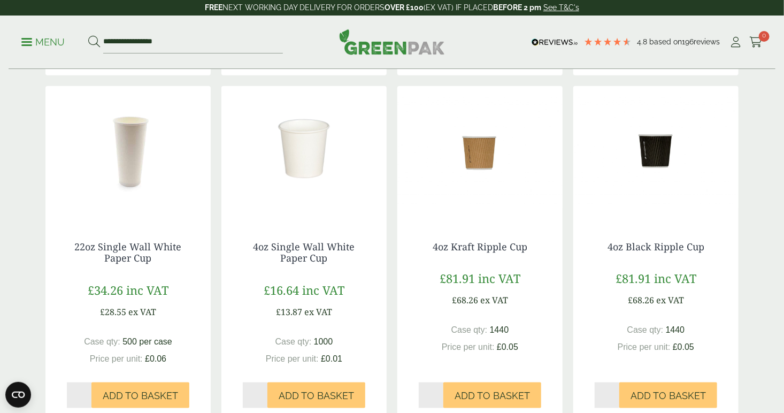
scroll to position [965, 0]
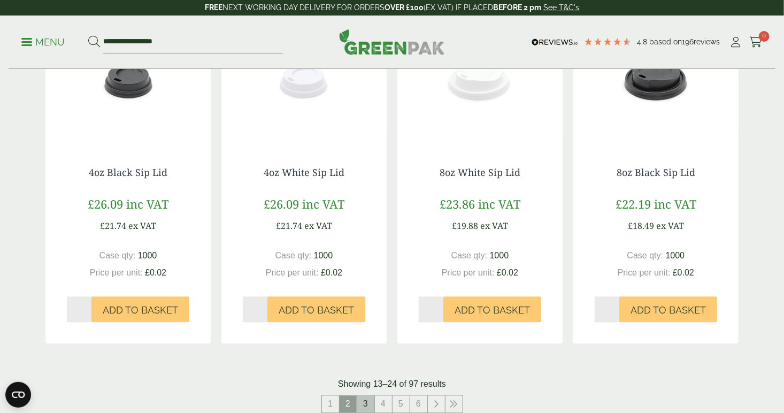
click at [366, 404] on link "3" at bounding box center [365, 404] width 17 height 17
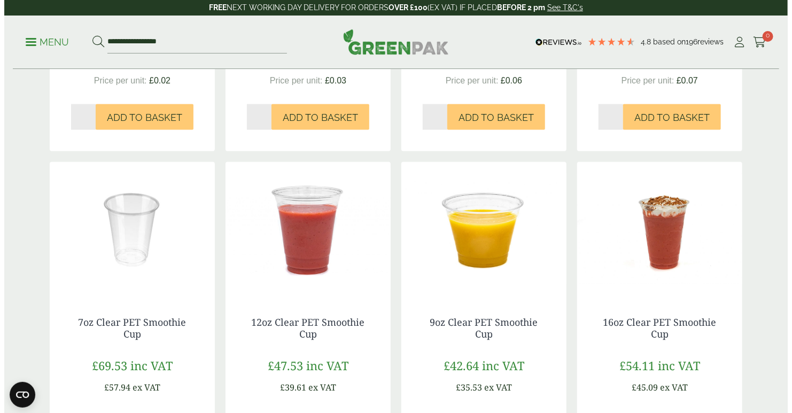
scroll to position [822, 0]
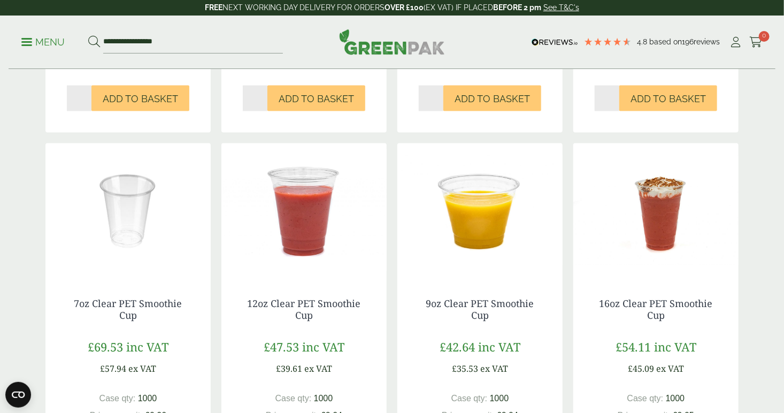
click at [28, 48] on p "Menu" at bounding box center [42, 42] width 43 height 13
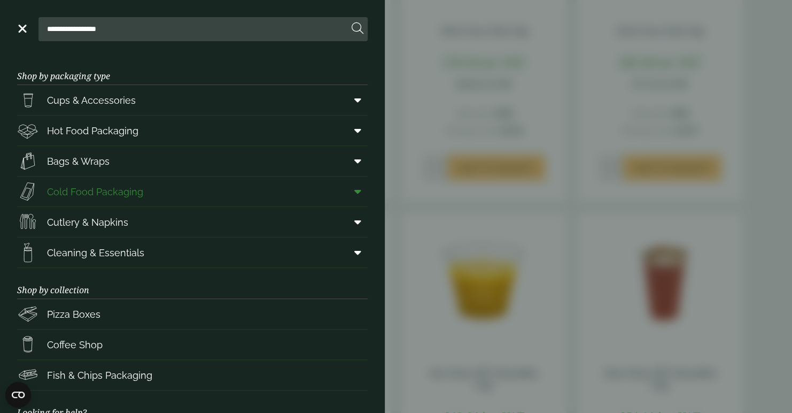
click at [108, 190] on span "Cold Food Packaging" at bounding box center [95, 191] width 96 height 14
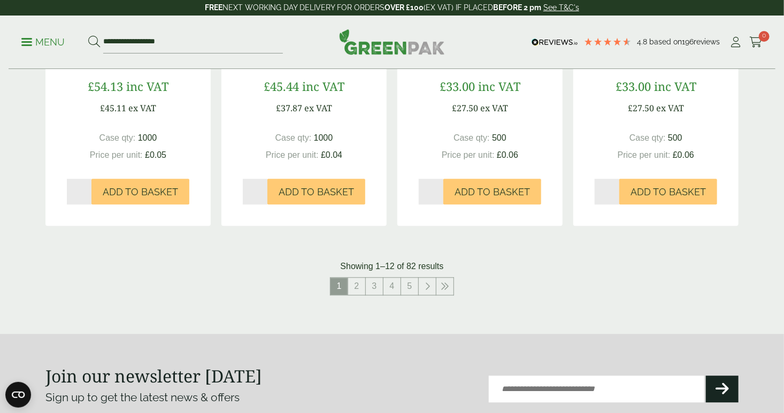
scroll to position [1140, 0]
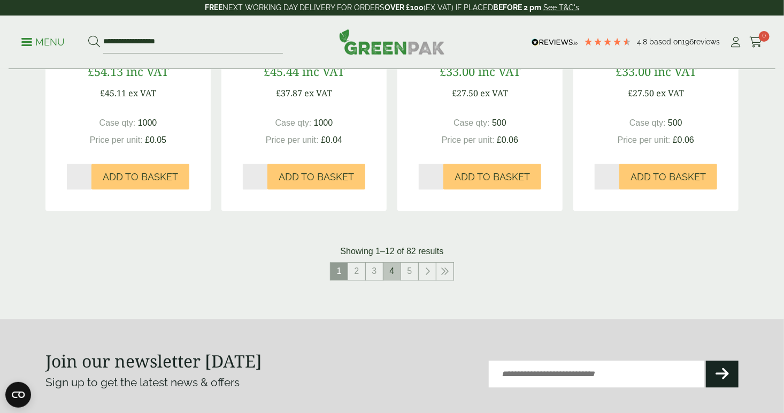
click at [396, 274] on link "4" at bounding box center [391, 271] width 17 height 17
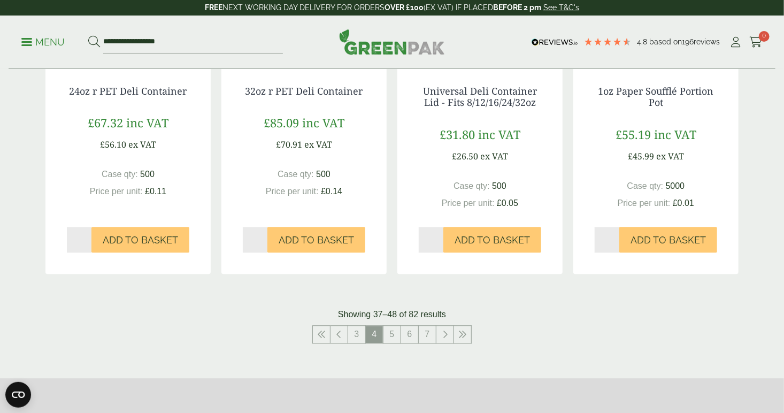
scroll to position [1140, 0]
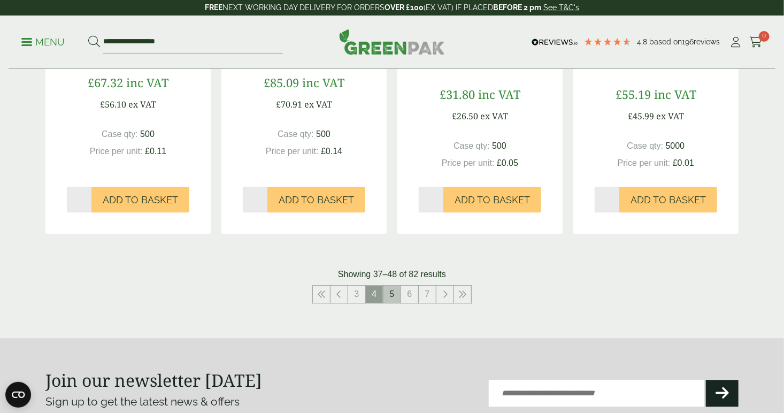
click at [400, 291] on link "5" at bounding box center [391, 294] width 17 height 17
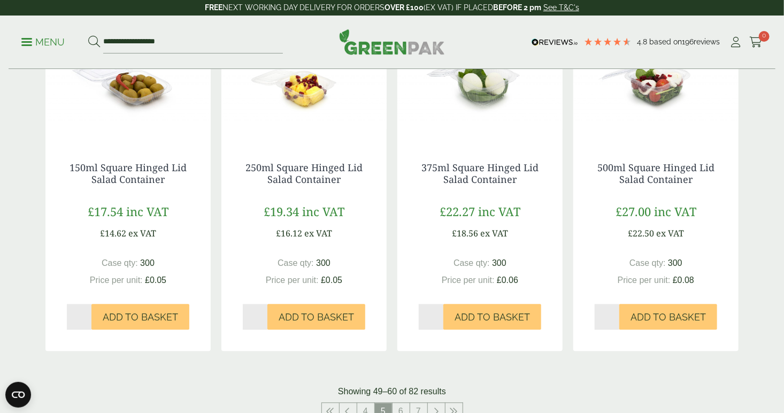
scroll to position [1140, 0]
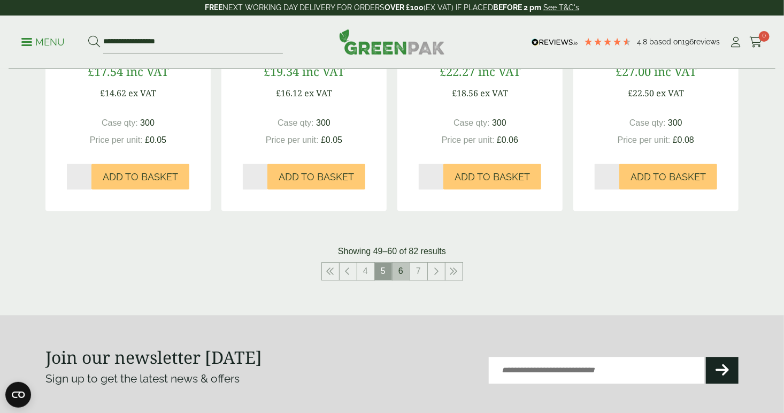
click at [404, 271] on link "6" at bounding box center [400, 271] width 17 height 17
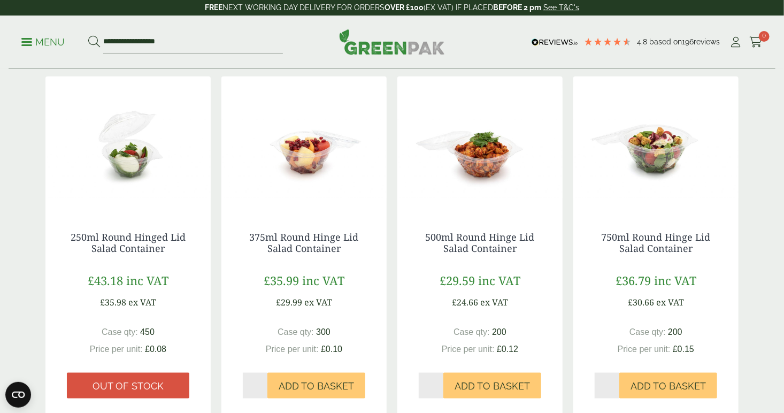
scroll to position [570, 0]
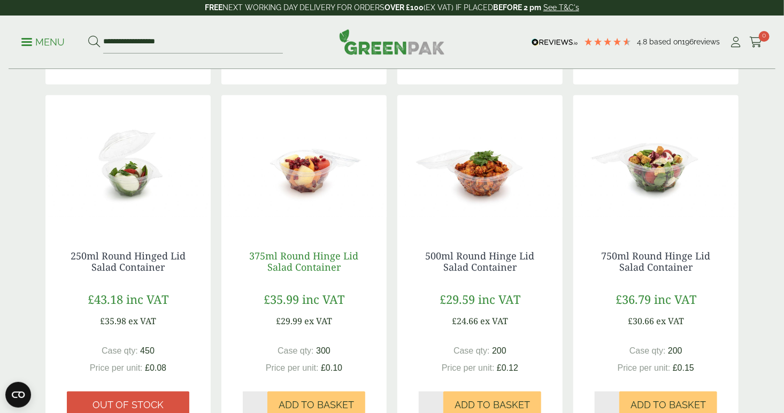
click at [307, 257] on link "375ml Round Hinge Lid Salad Container" at bounding box center [304, 261] width 109 height 25
click at [484, 259] on link "500ml Round Hinge Lid Salad Container" at bounding box center [480, 261] width 109 height 25
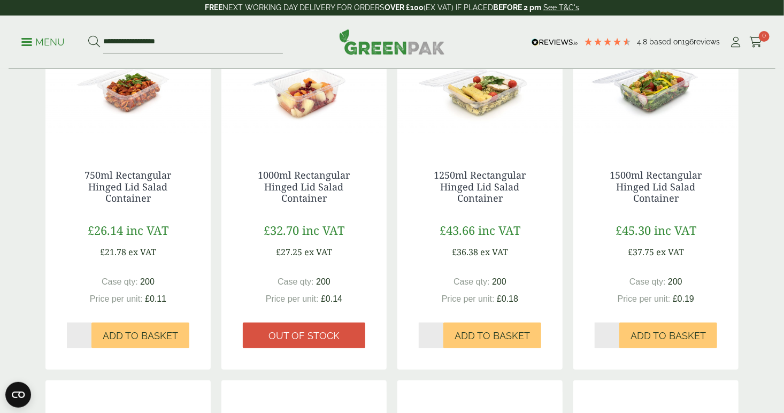
scroll to position [0, 0]
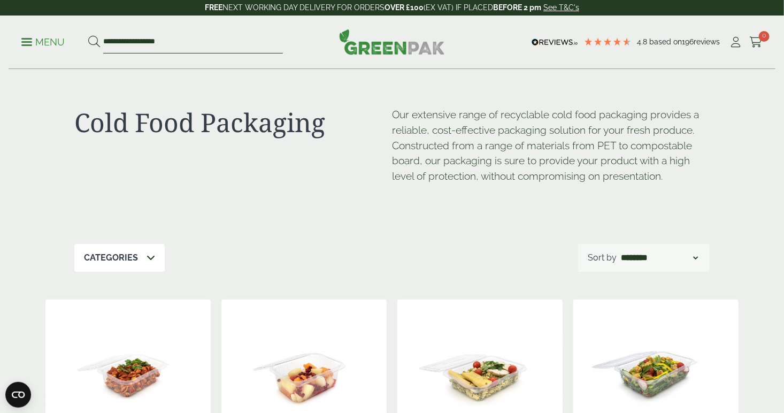
click at [145, 41] on input "**********" at bounding box center [193, 42] width 180 height 22
drag, startPoint x: 191, startPoint y: 41, endPoint x: 88, endPoint y: 36, distance: 102.7
click at [88, 36] on form "**********" at bounding box center [185, 42] width 195 height 22
type input "****"
click at [88, 35] on button at bounding box center [94, 42] width 12 height 14
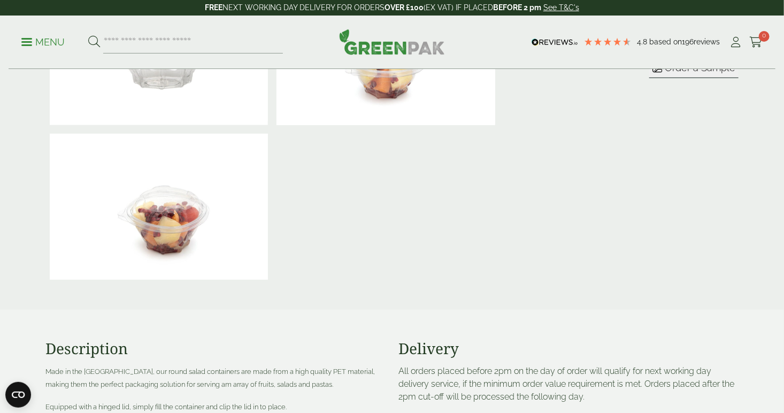
scroll to position [285, 0]
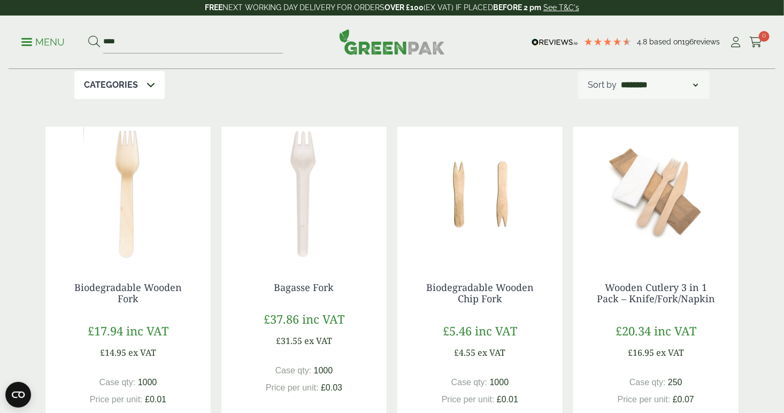
scroll to position [142, 0]
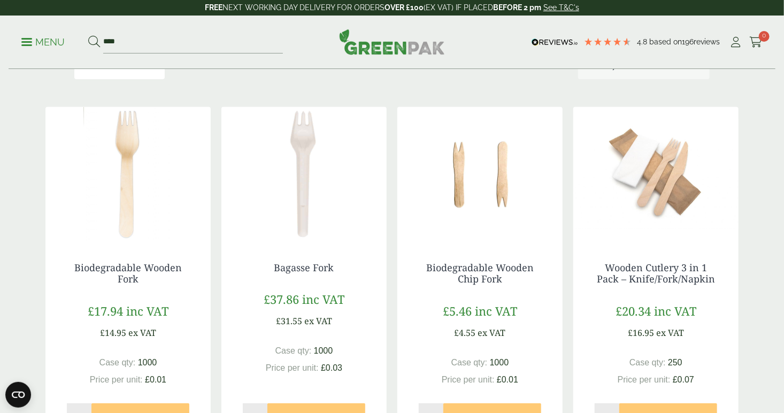
click at [315, 84] on div "Shop Categories Bagasse (1) Bestsellers (1) Cutlery (6) [PERSON_NAME] & [PERSON…" at bounding box center [392, 403] width 706 height 953
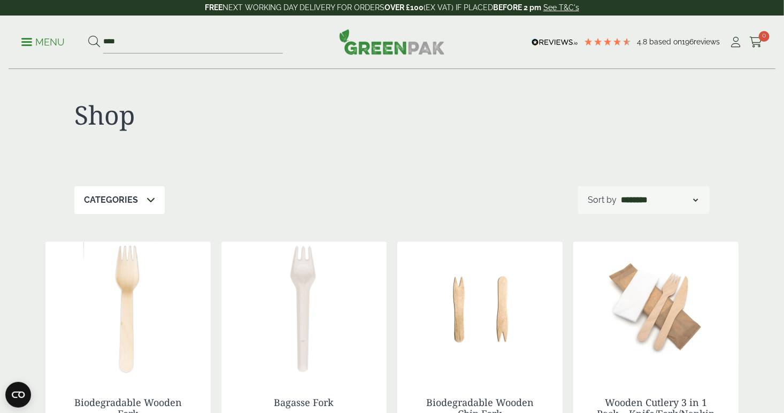
scroll to position [0, 0]
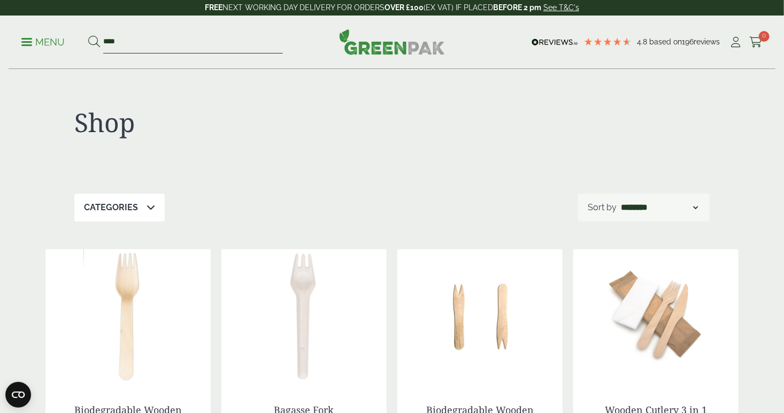
drag, startPoint x: 125, startPoint y: 41, endPoint x: 94, endPoint y: 40, distance: 31.0
click at [94, 40] on form "****" at bounding box center [185, 42] width 195 height 22
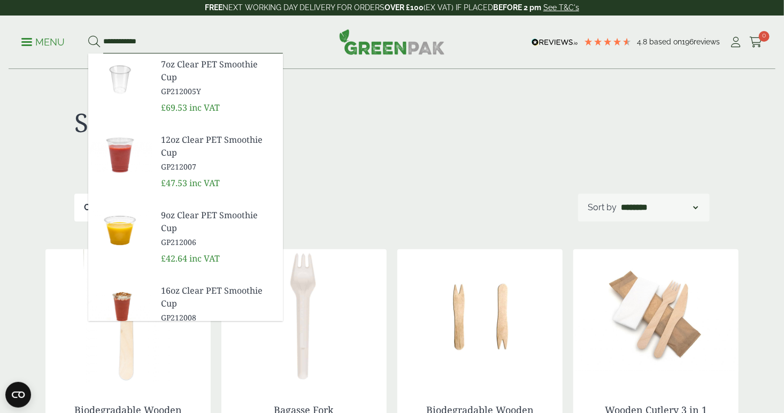
type input "**********"
click at [88, 35] on button at bounding box center [94, 42] width 12 height 14
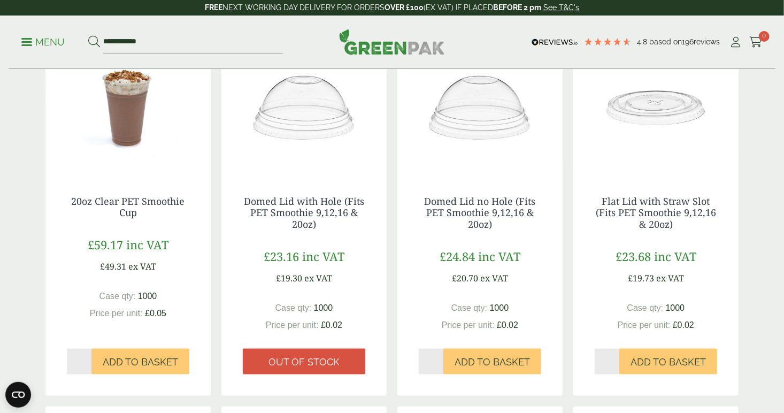
scroll to position [570, 0]
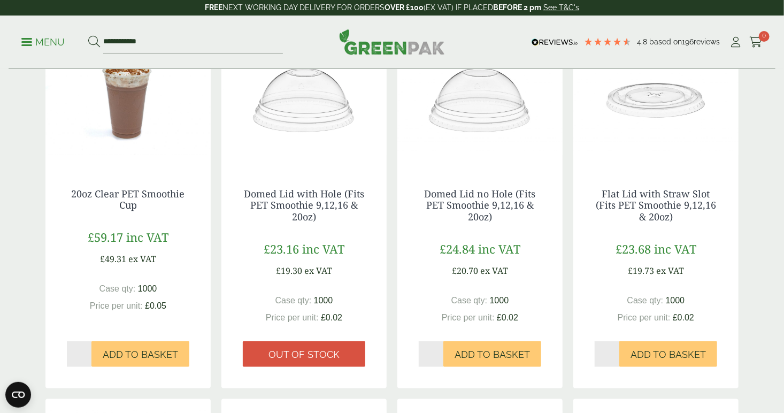
click at [22, 217] on div "**********" at bounding box center [392, 159] width 784 height 1318
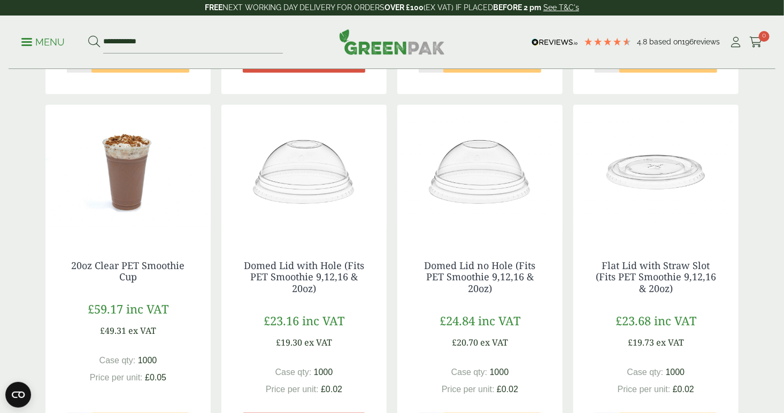
scroll to position [142, 0]
